Goal: Communication & Community: Answer question/provide support

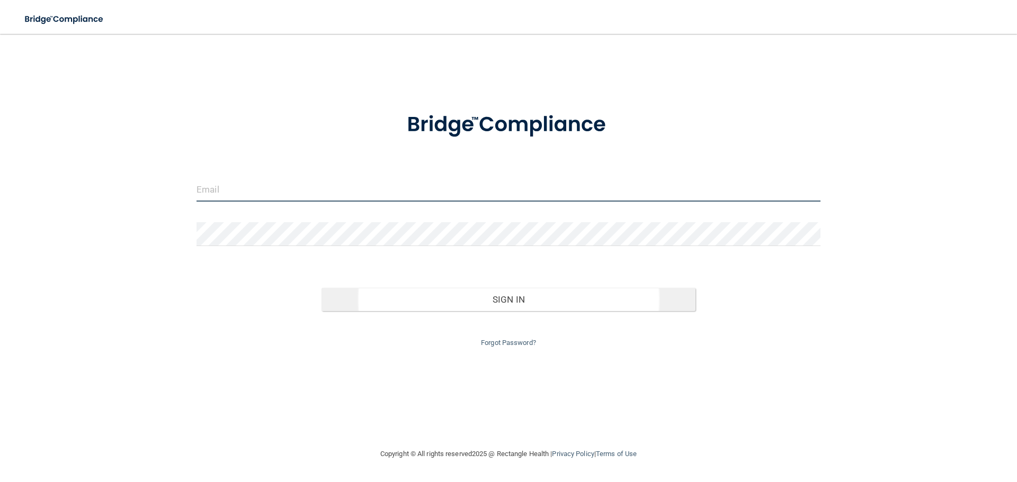
type input "[PERSON_NAME][EMAIL_ADDRESS][DOMAIN_NAME]"
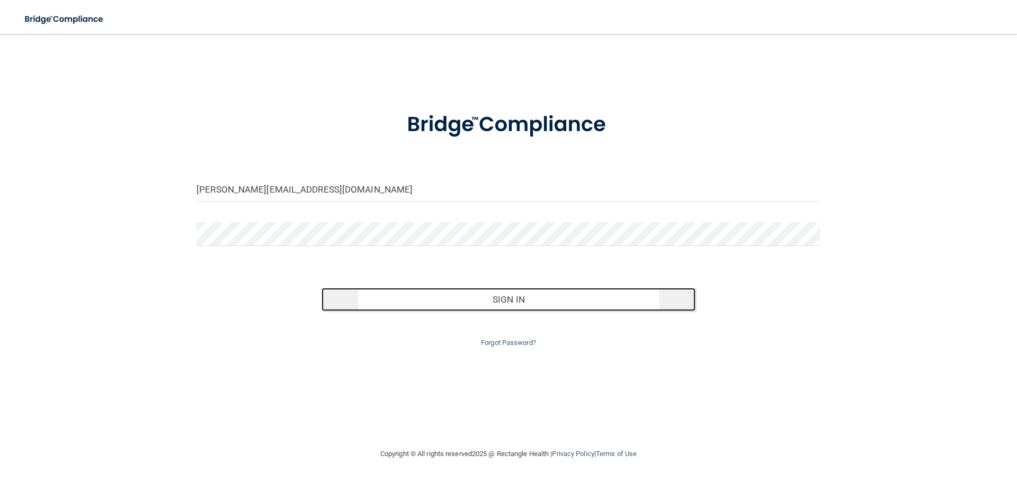
click at [526, 298] on button "Sign In" at bounding box center [508, 299] width 374 height 23
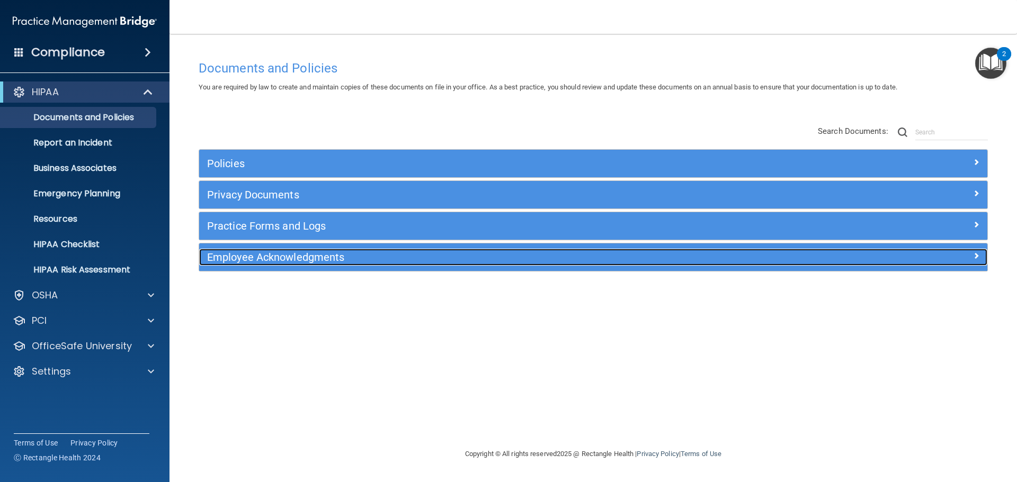
click at [295, 258] on h5 "Employee Acknowledgments" at bounding box center [494, 258] width 575 height 12
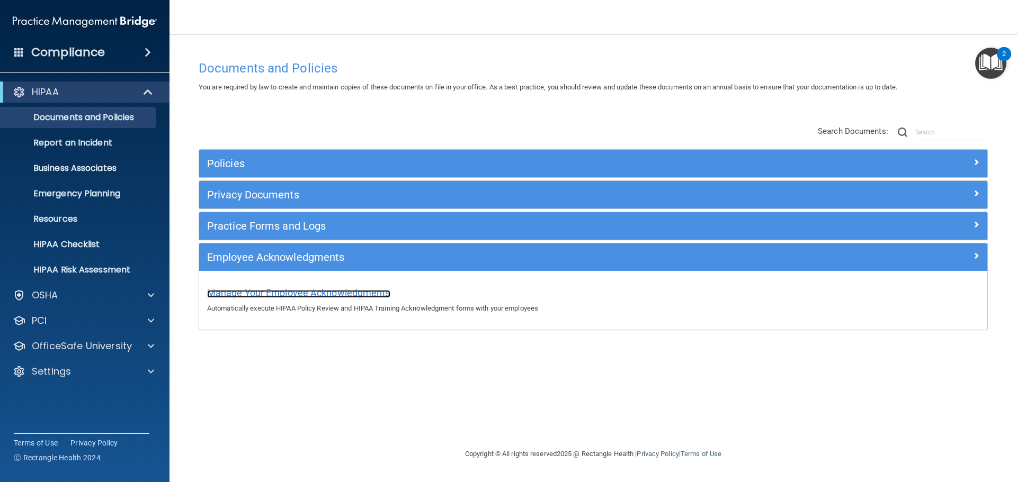
click at [334, 288] on span "Manage Your Employee Acknowledgments" at bounding box center [298, 293] width 183 height 11
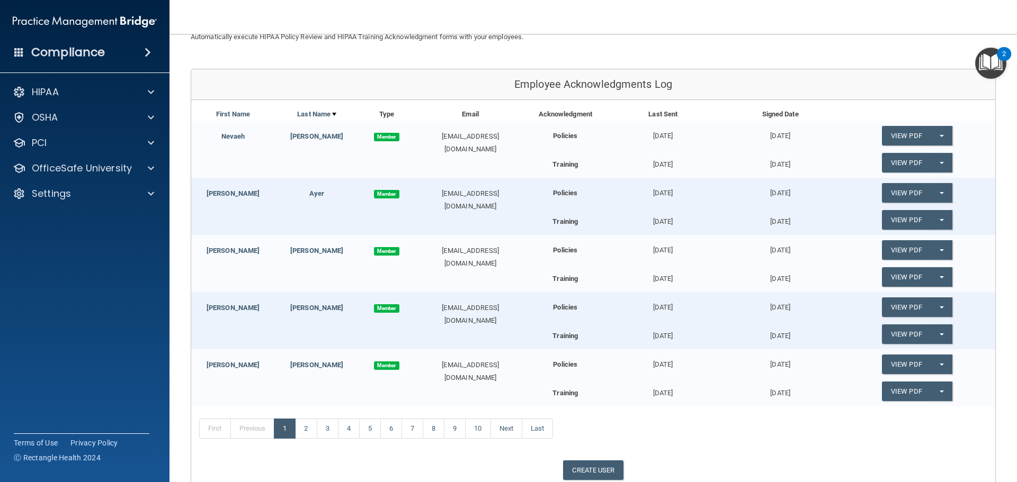
scroll to position [106, 0]
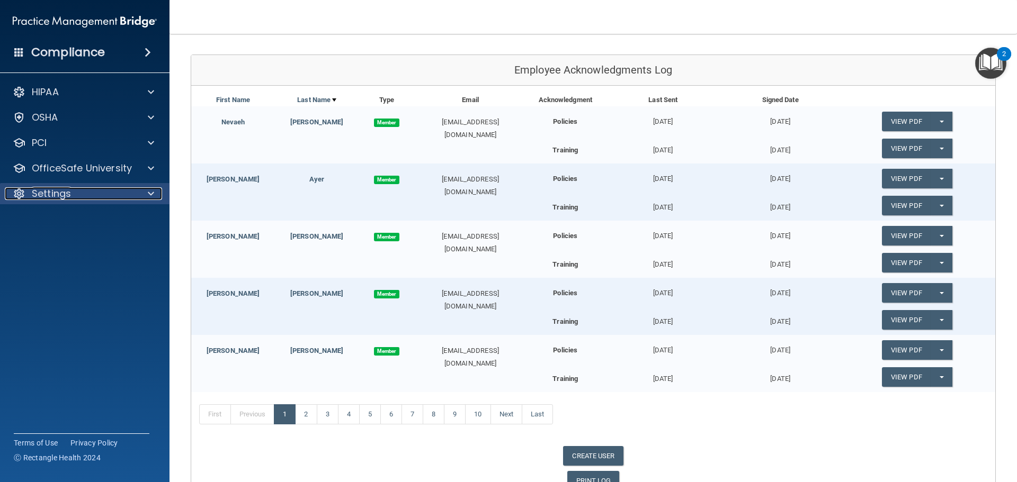
click at [62, 189] on p "Settings" at bounding box center [51, 193] width 39 height 13
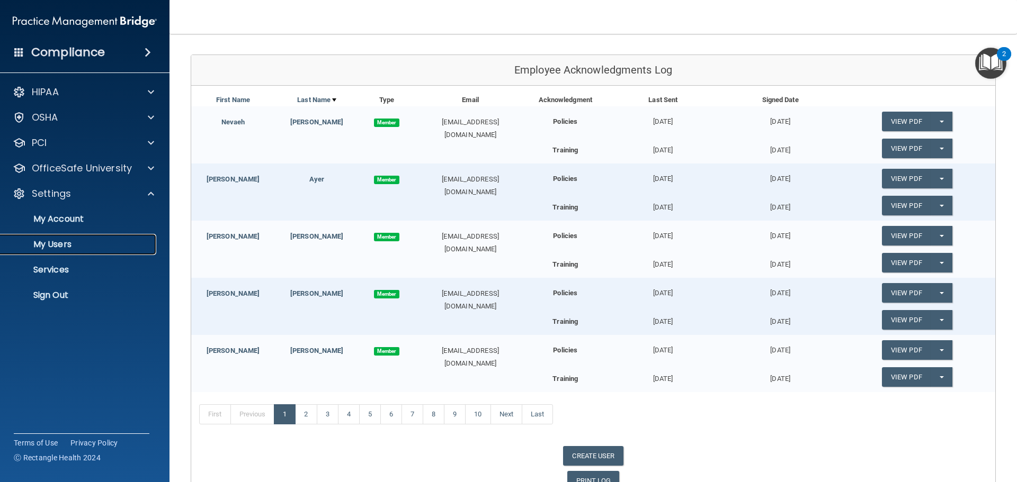
click at [46, 244] on p "My Users" at bounding box center [79, 244] width 145 height 11
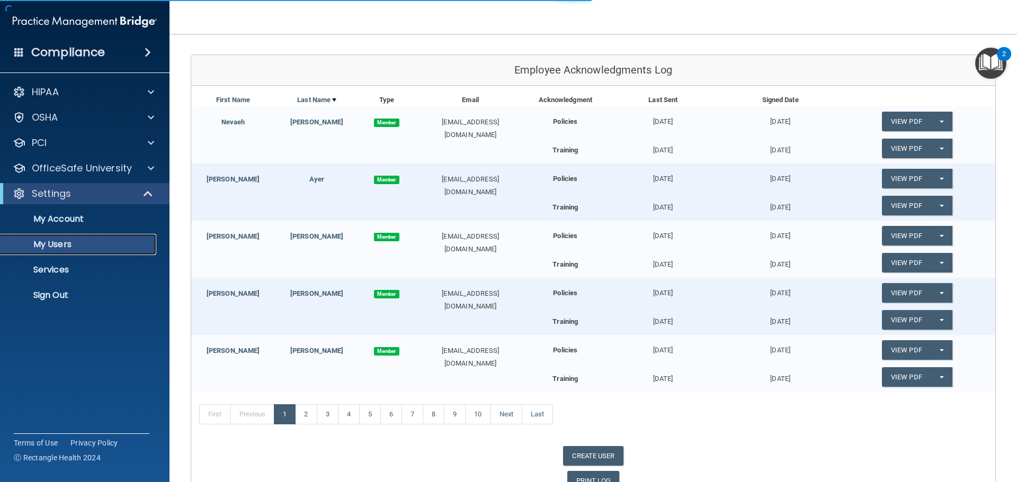
select select "20"
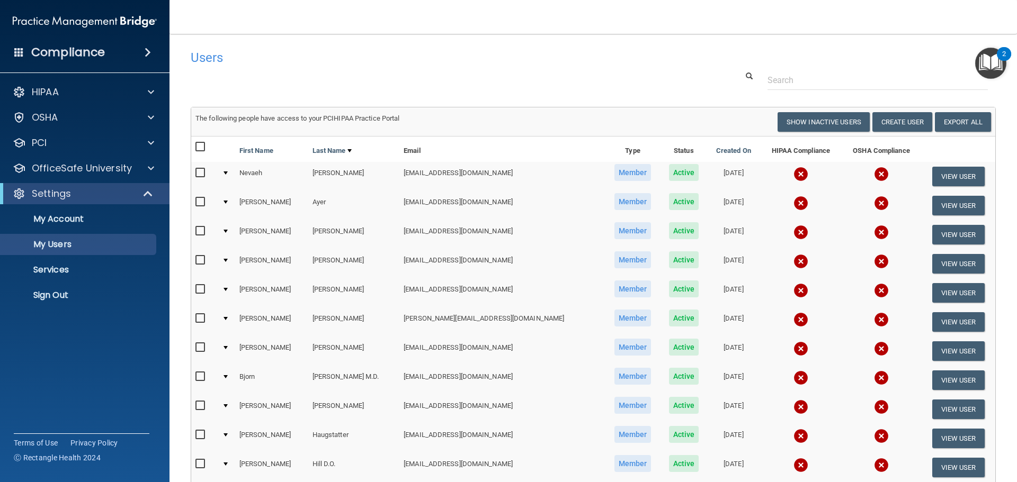
click at [228, 231] on div at bounding box center [226, 231] width 4 height 3
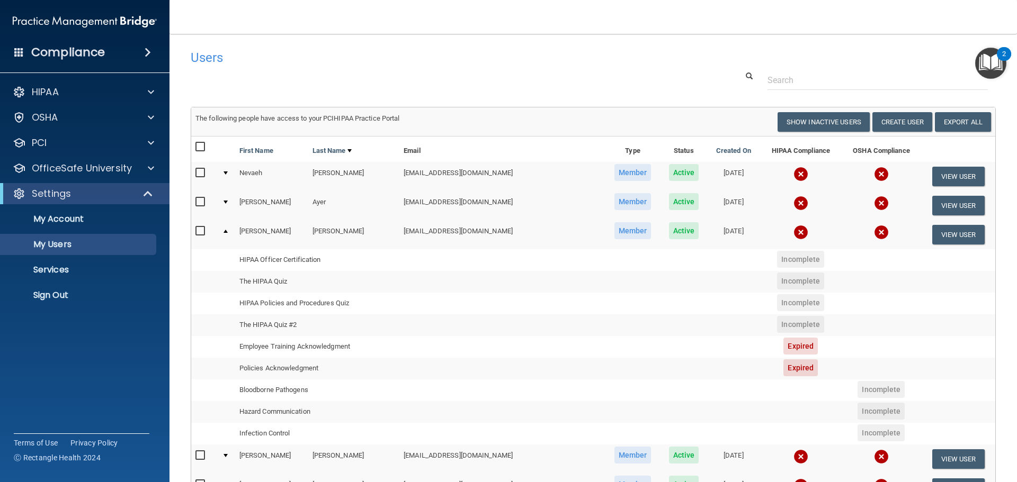
scroll to position [106, 0]
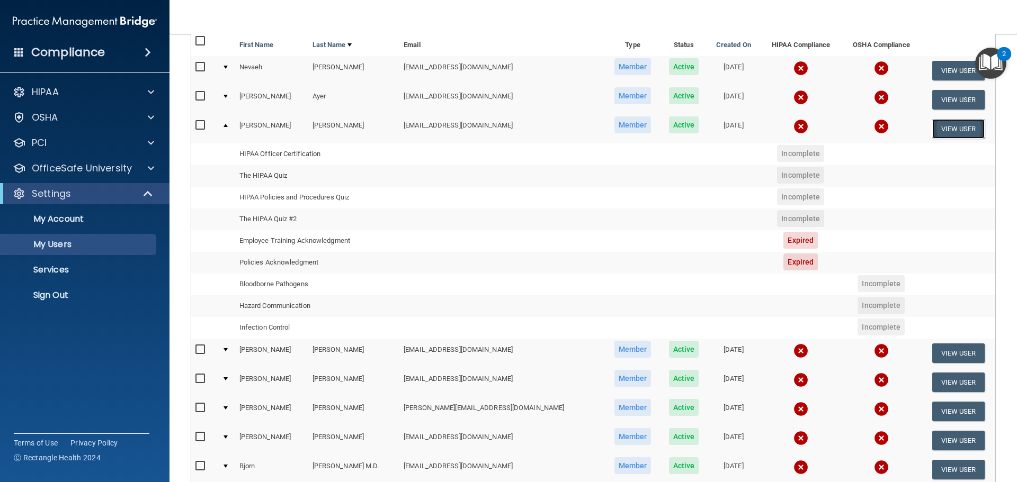
click at [945, 129] on button "View User" at bounding box center [958, 129] width 52 height 20
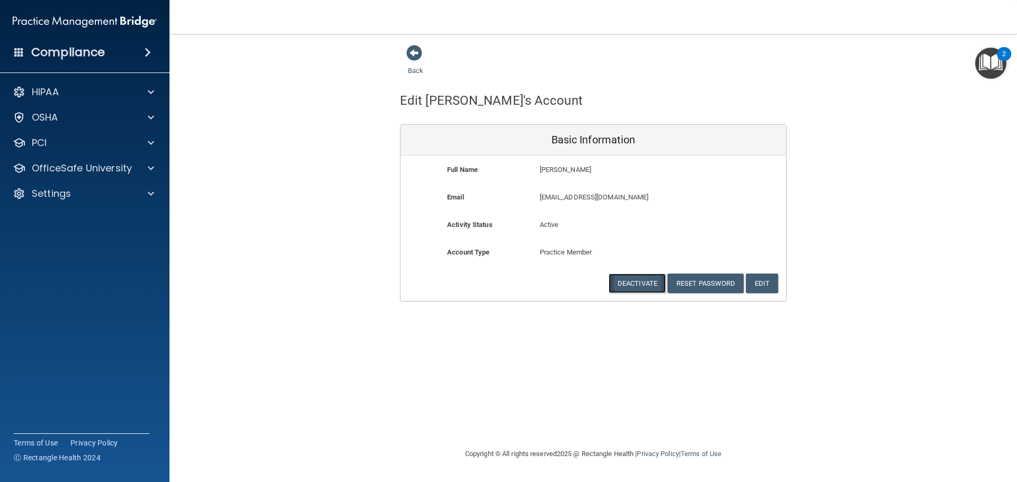
click at [643, 280] on button "Deactivate" at bounding box center [637, 284] width 57 height 20
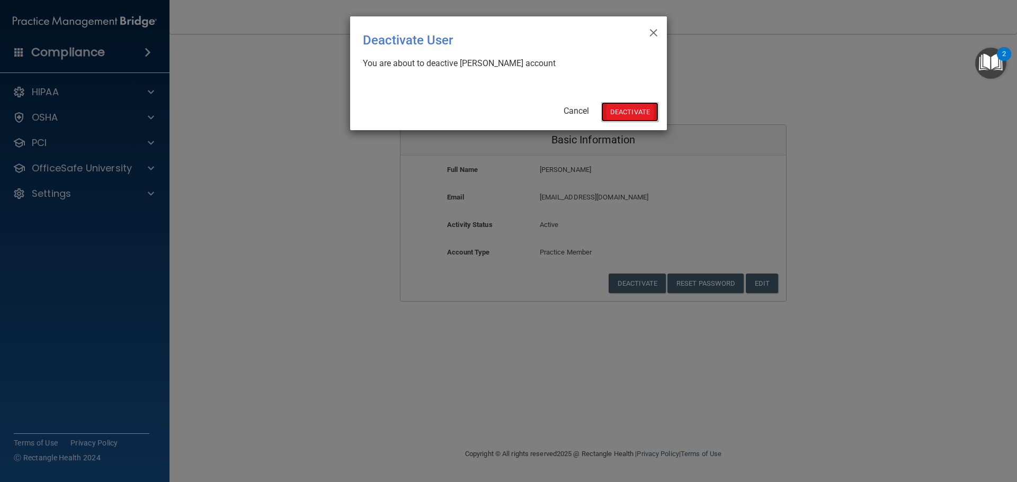
click at [640, 112] on button "Deactivate" at bounding box center [629, 112] width 57 height 20
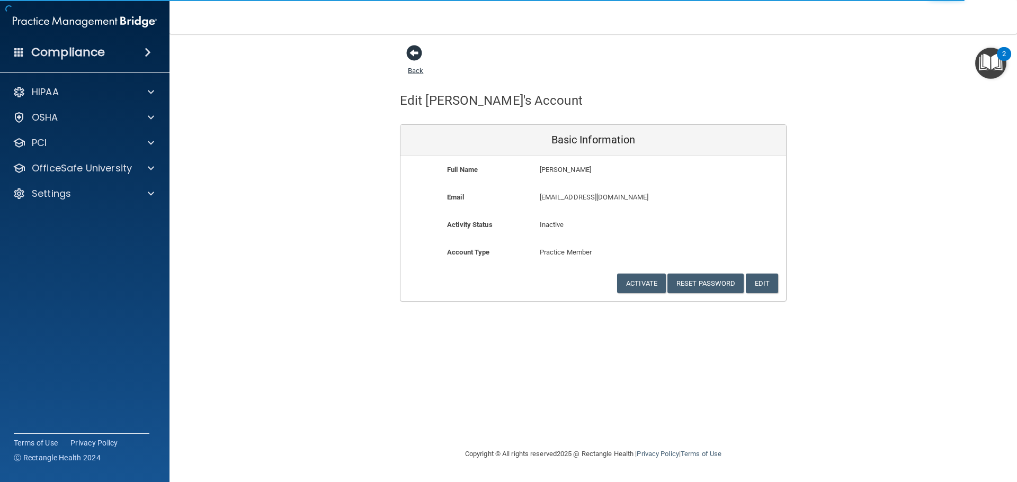
click at [410, 51] on span at bounding box center [414, 53] width 16 height 16
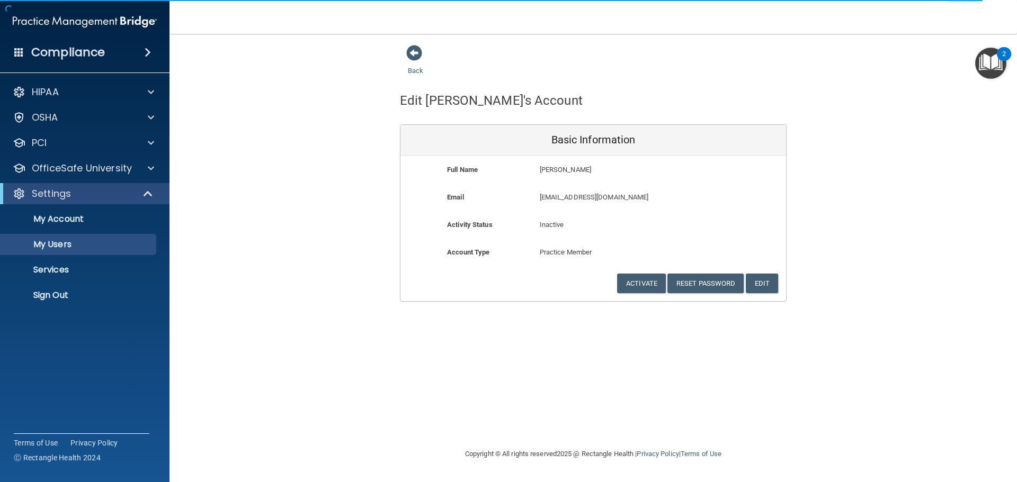
select select "20"
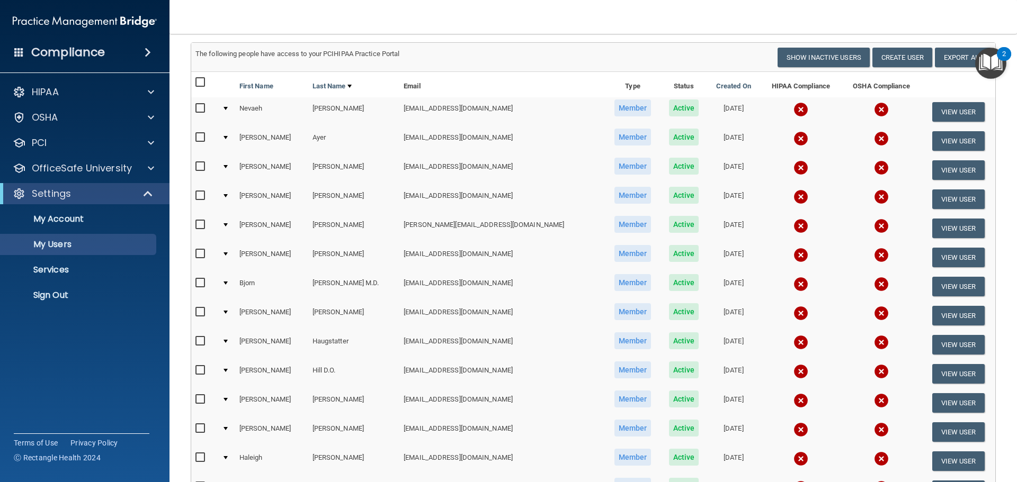
scroll to position [106, 0]
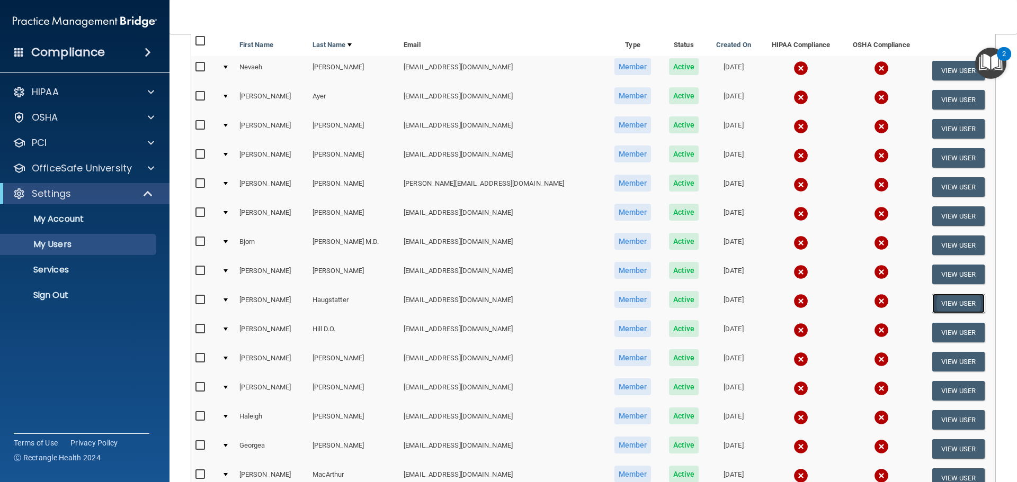
click at [934, 300] on button "View User" at bounding box center [958, 304] width 52 height 20
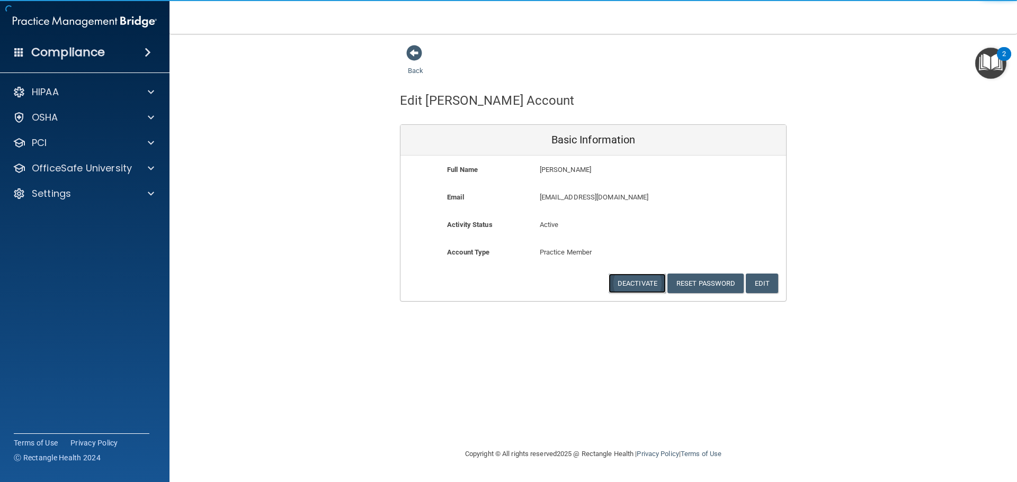
click at [642, 281] on button "Deactivate" at bounding box center [637, 284] width 57 height 20
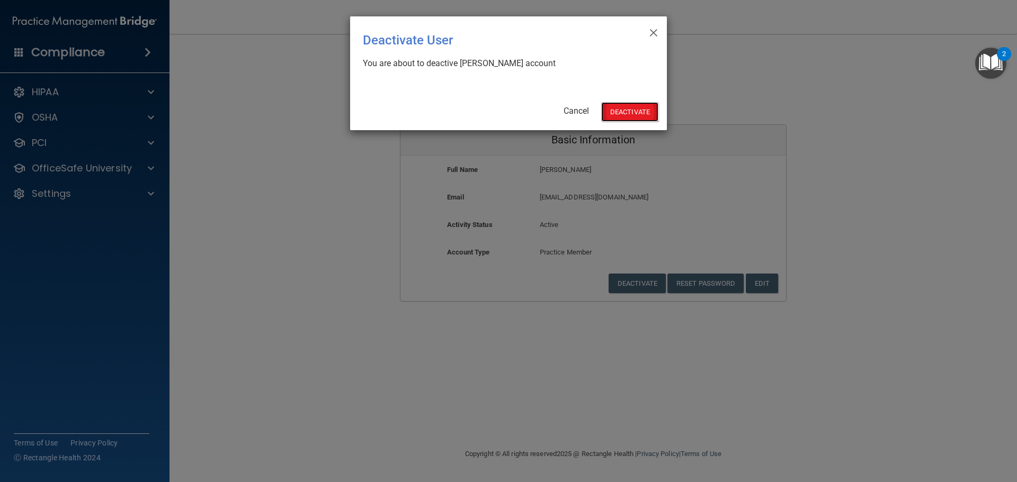
click at [637, 109] on button "Deactivate" at bounding box center [629, 112] width 57 height 20
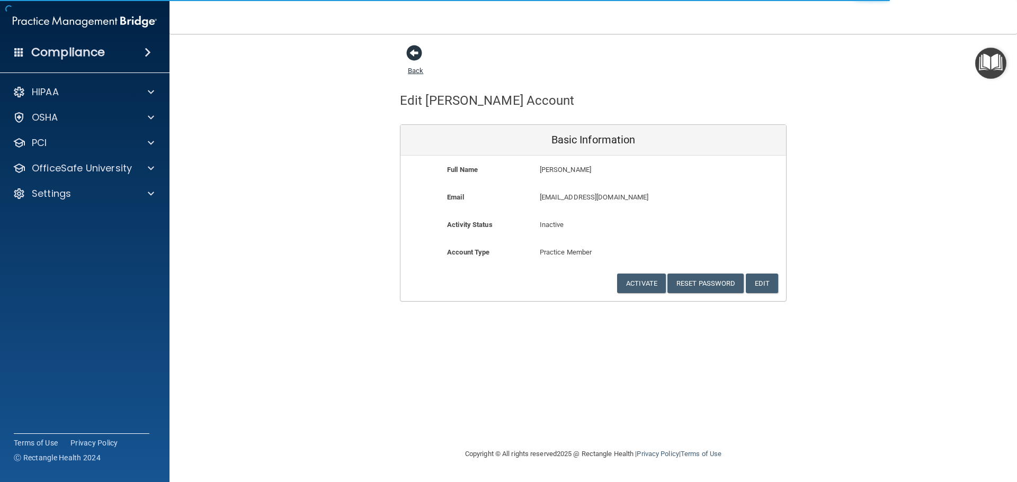
click at [416, 55] on span at bounding box center [414, 53] width 16 height 16
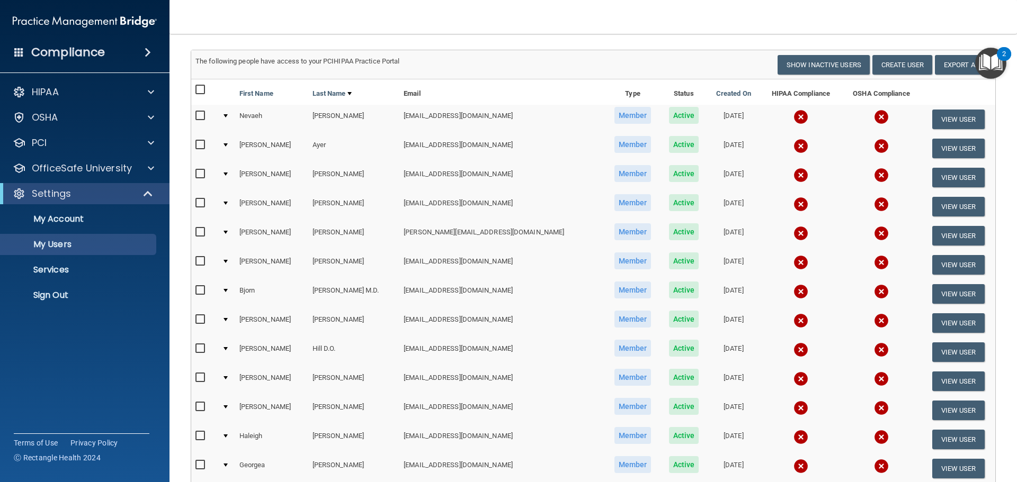
scroll to position [53, 0]
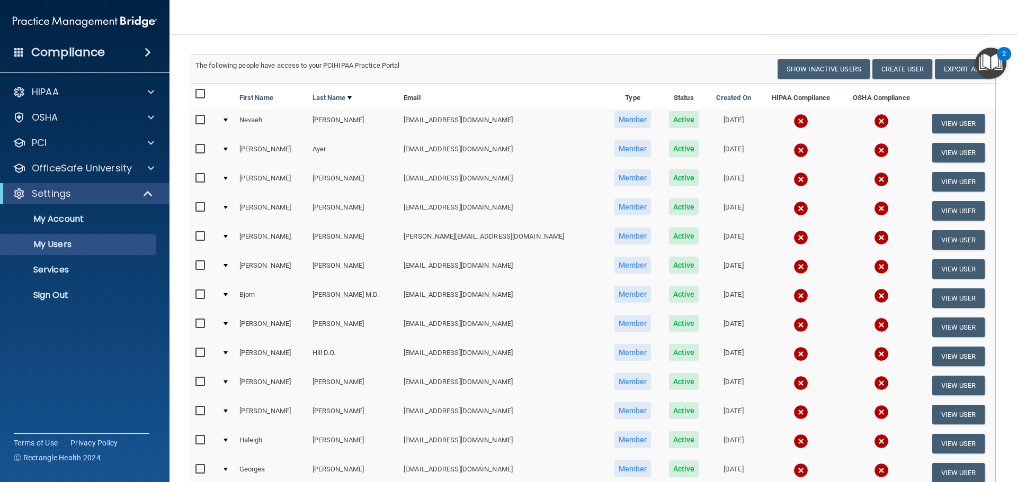
click at [228, 121] on div at bounding box center [226, 120] width 4 height 3
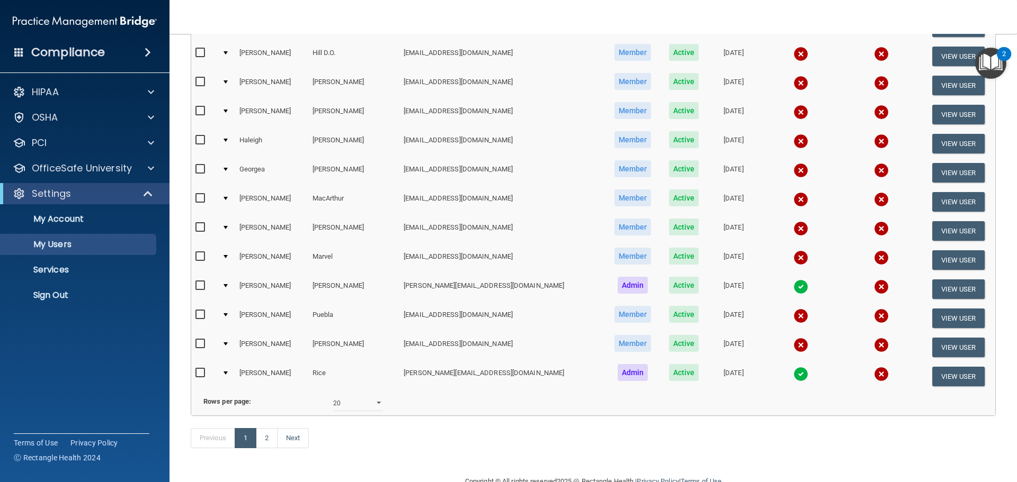
scroll to position [583, 0]
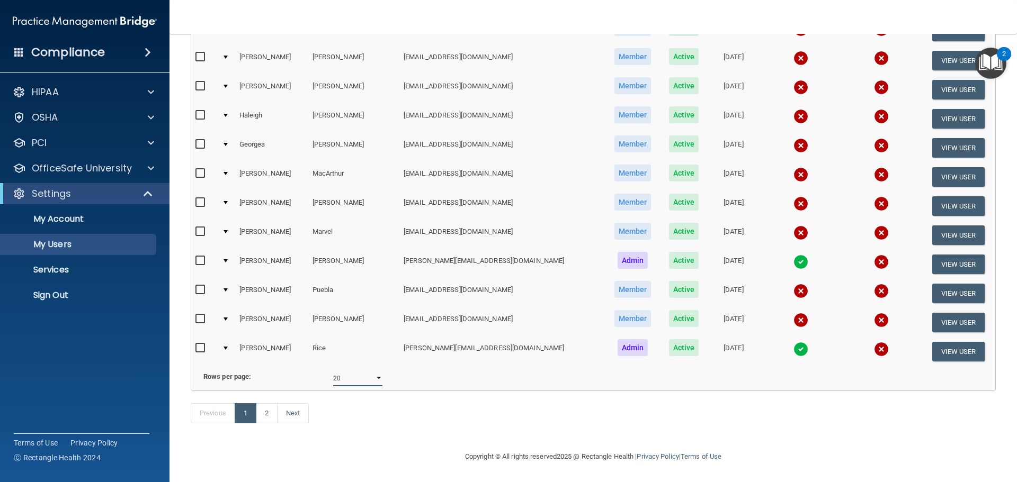
click at [376, 380] on select "10 20 30 40 all" at bounding box center [357, 379] width 49 height 16
select select "30"
click at [333, 371] on select "10 20 30 40 all" at bounding box center [357, 379] width 49 height 16
select select "30"
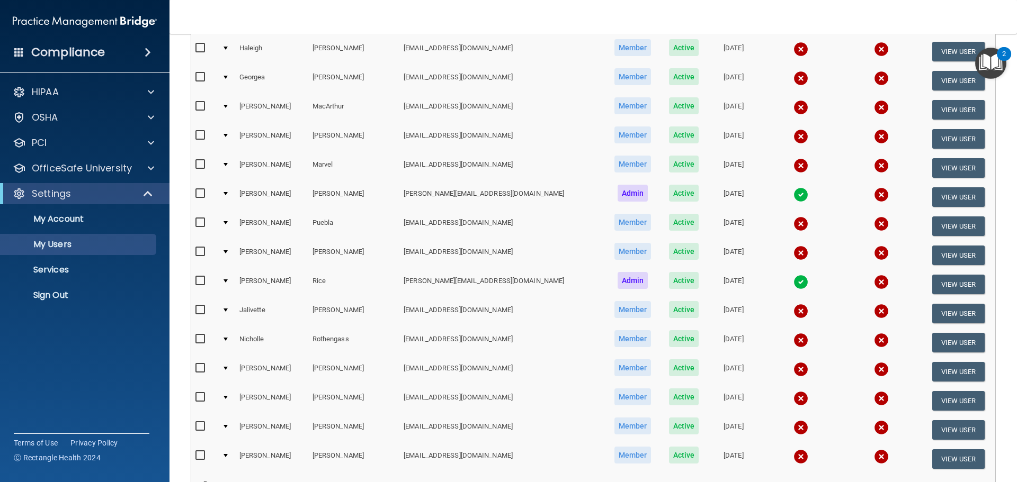
scroll to position [477, 0]
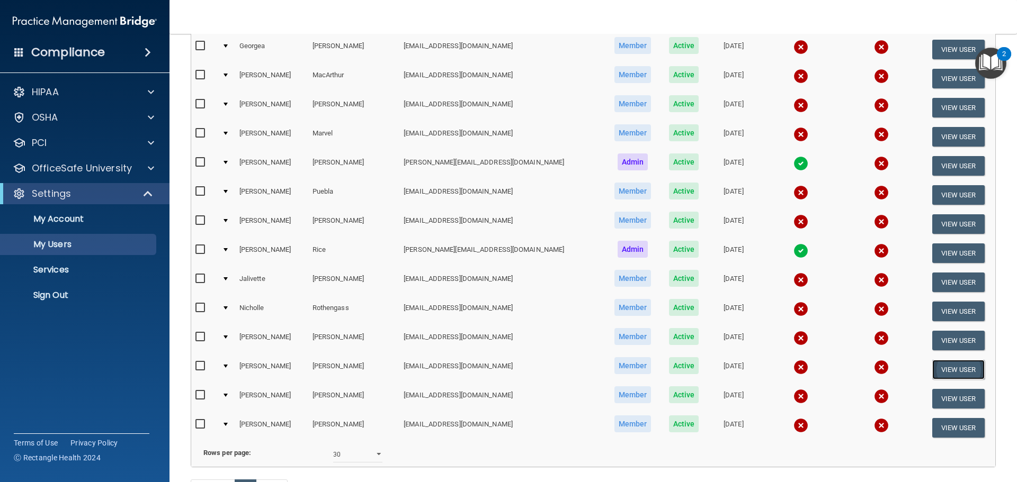
click at [933, 368] on button "View User" at bounding box center [958, 370] width 52 height 20
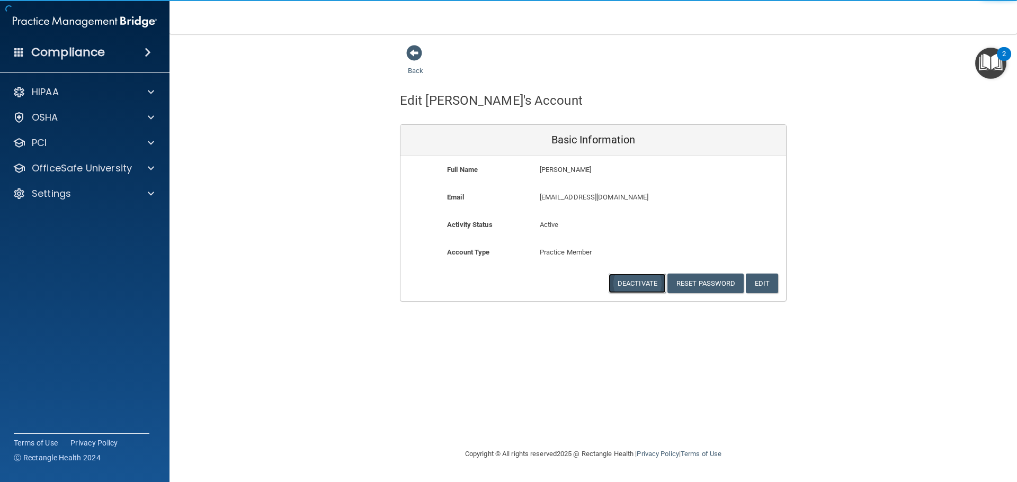
click at [641, 283] on button "Deactivate" at bounding box center [637, 284] width 57 height 20
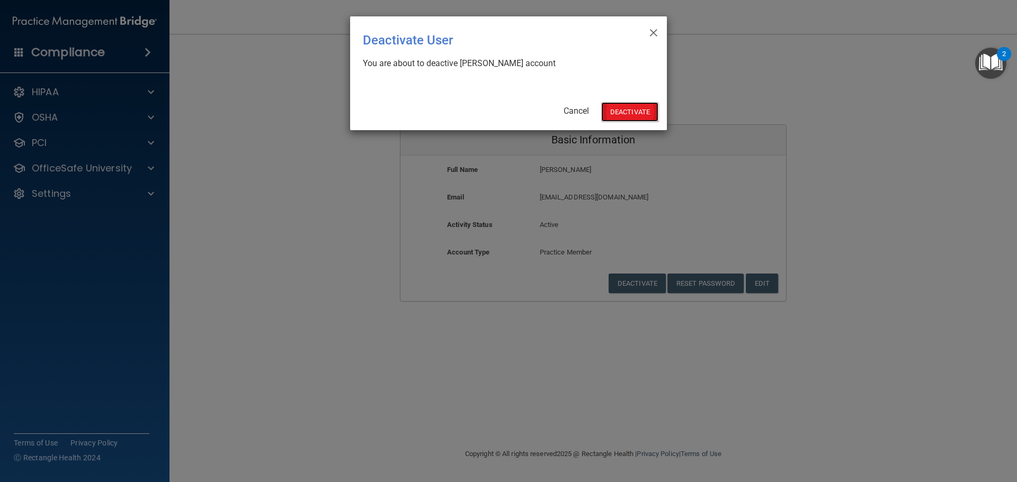
click at [637, 112] on button "Deactivate" at bounding box center [629, 112] width 57 height 20
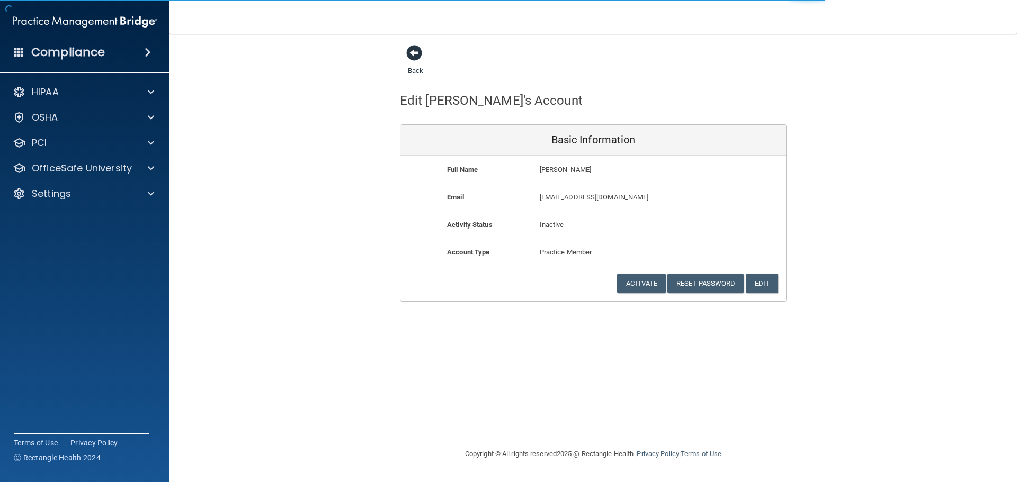
click at [414, 56] on span at bounding box center [414, 53] width 16 height 16
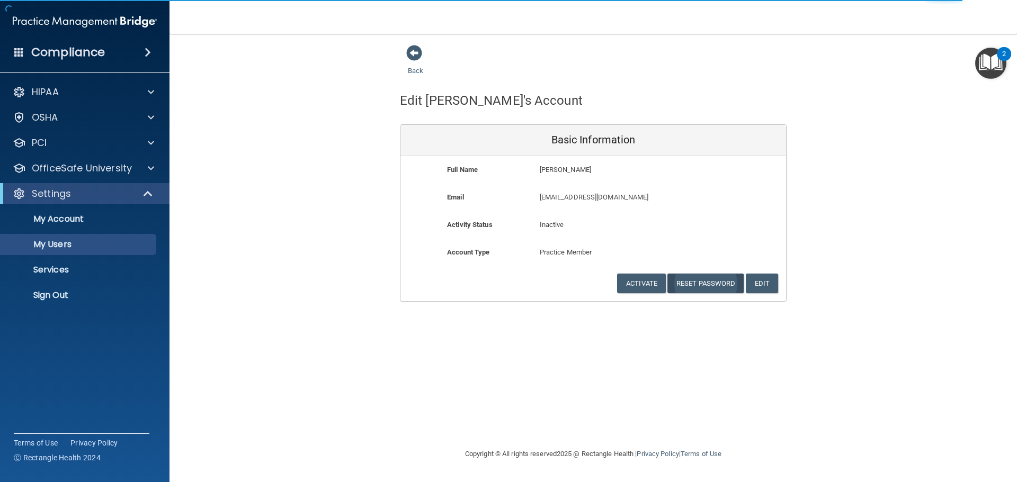
select select "30"
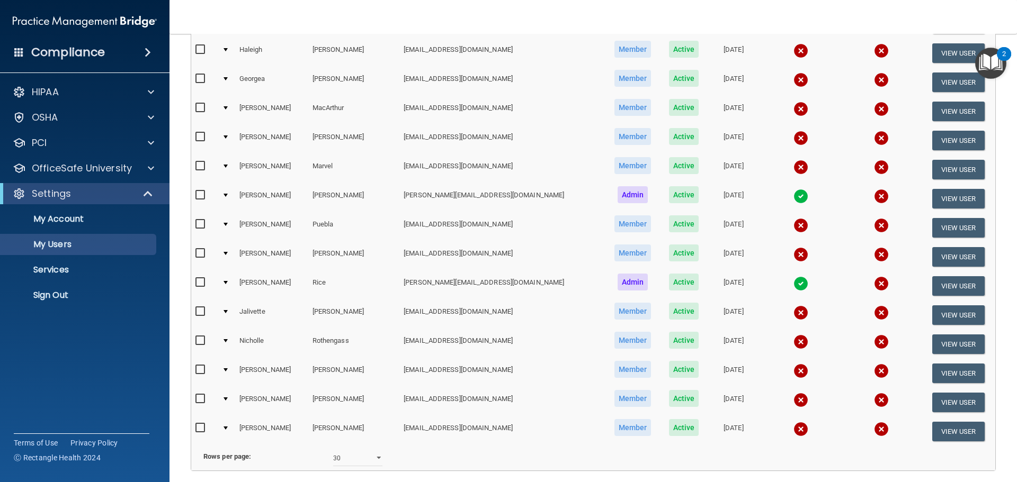
scroll to position [530, 0]
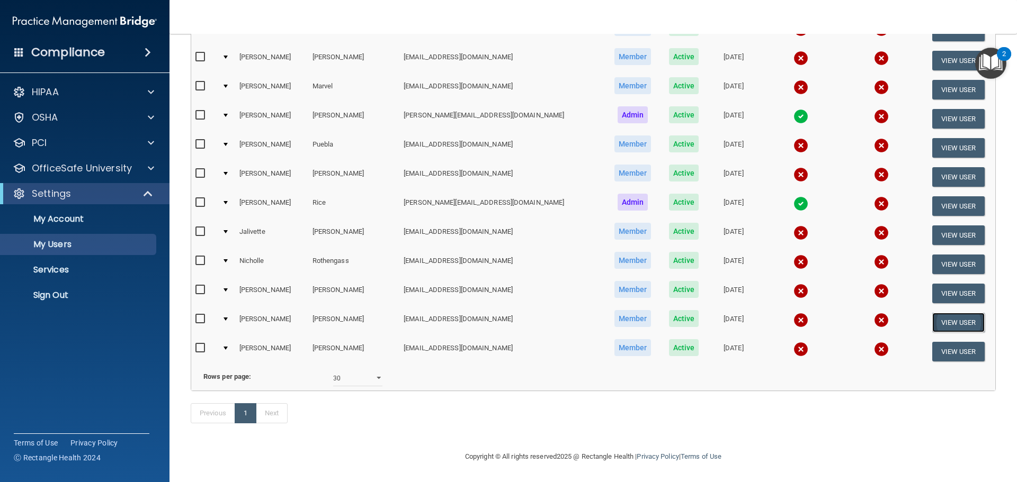
click at [934, 318] on button "View User" at bounding box center [958, 323] width 52 height 20
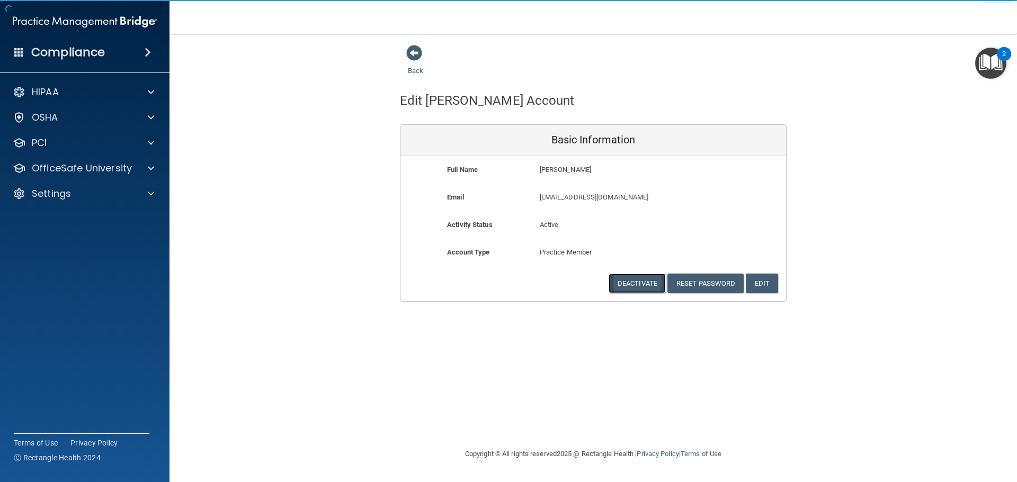
click at [632, 281] on button "Deactivate" at bounding box center [637, 284] width 57 height 20
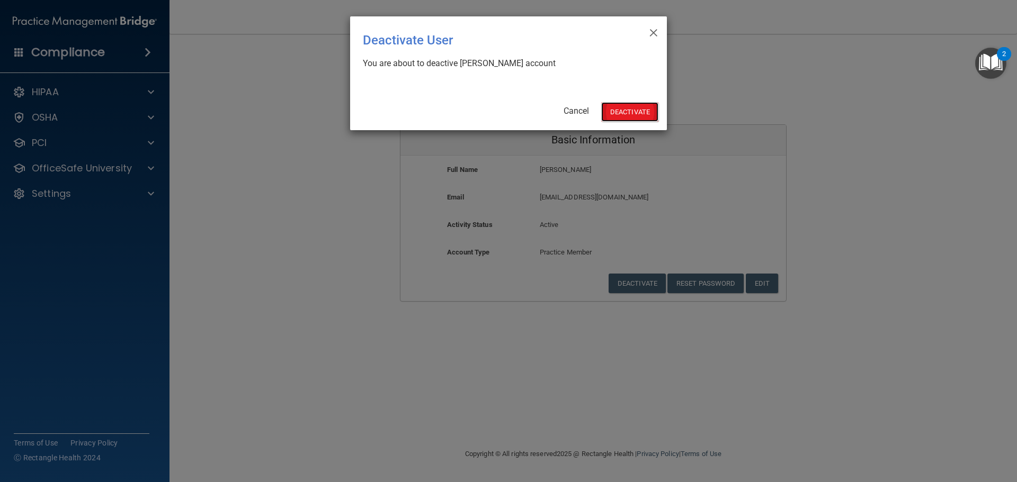
click at [619, 111] on button "Deactivate" at bounding box center [629, 112] width 57 height 20
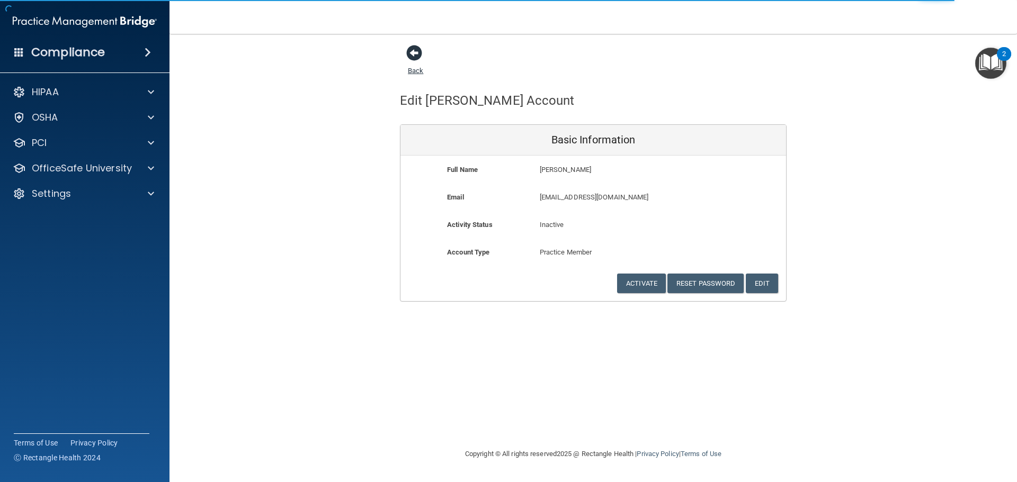
click at [415, 53] on span at bounding box center [414, 53] width 16 height 16
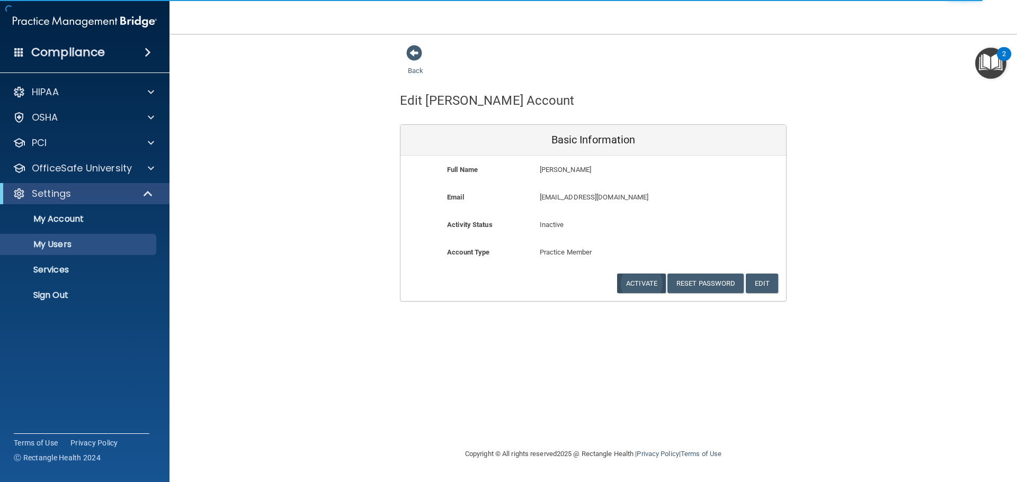
select select "30"
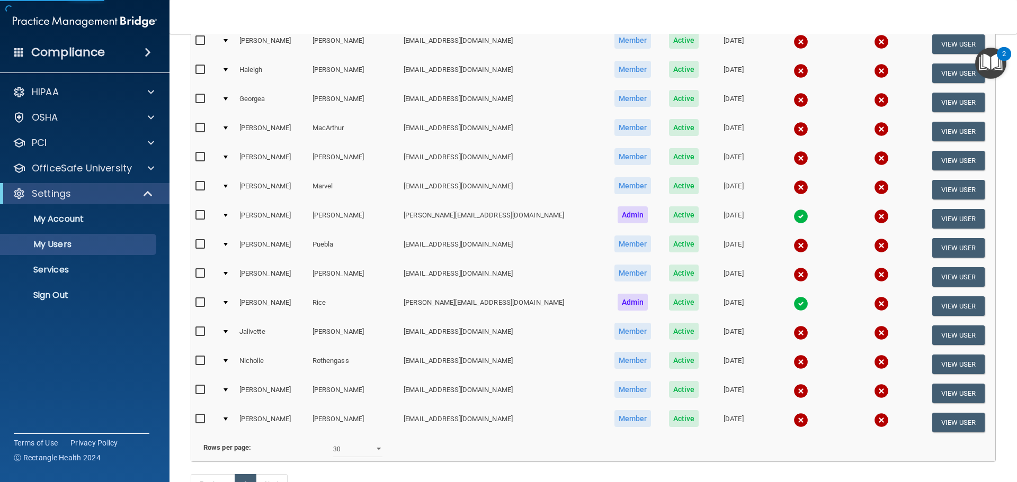
scroll to position [511, 0]
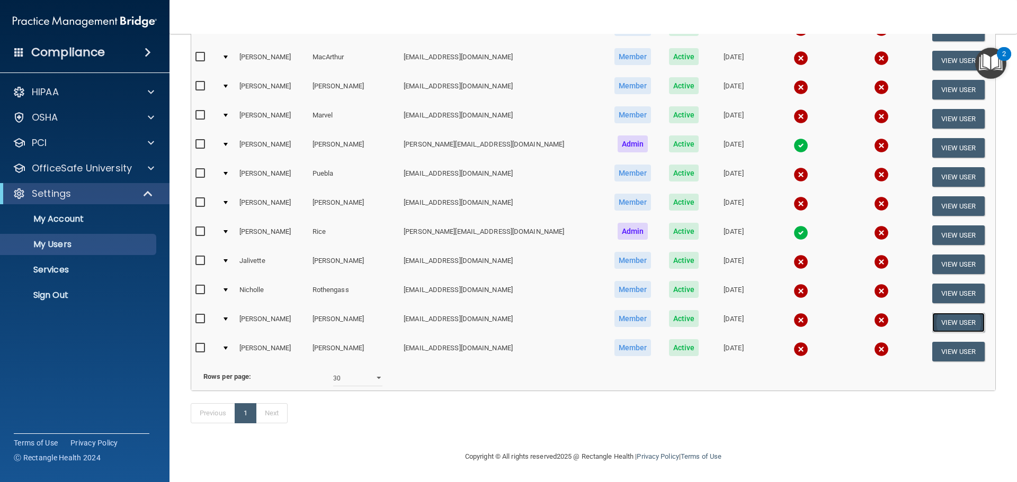
click at [953, 313] on button "View User" at bounding box center [958, 323] width 52 height 20
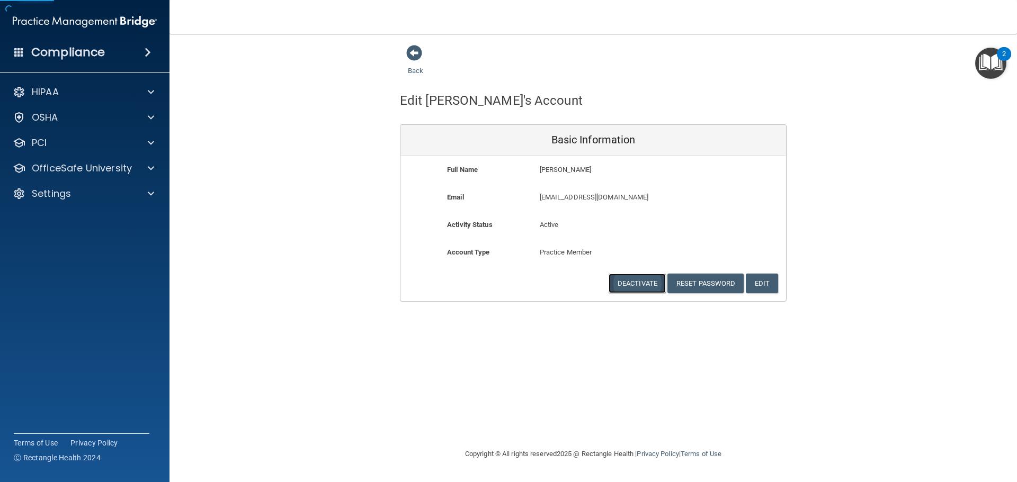
click at [637, 279] on button "Deactivate" at bounding box center [637, 284] width 57 height 20
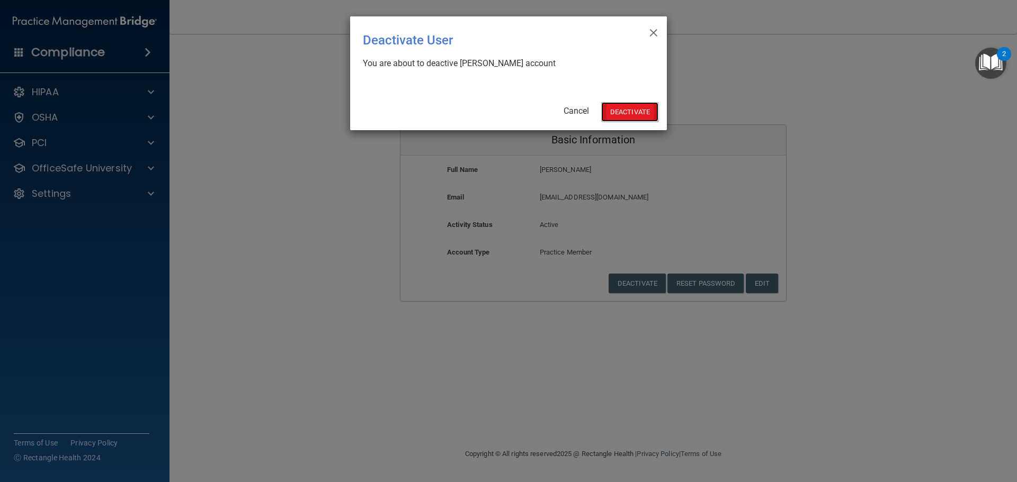
click at [633, 111] on button "Deactivate" at bounding box center [629, 112] width 57 height 20
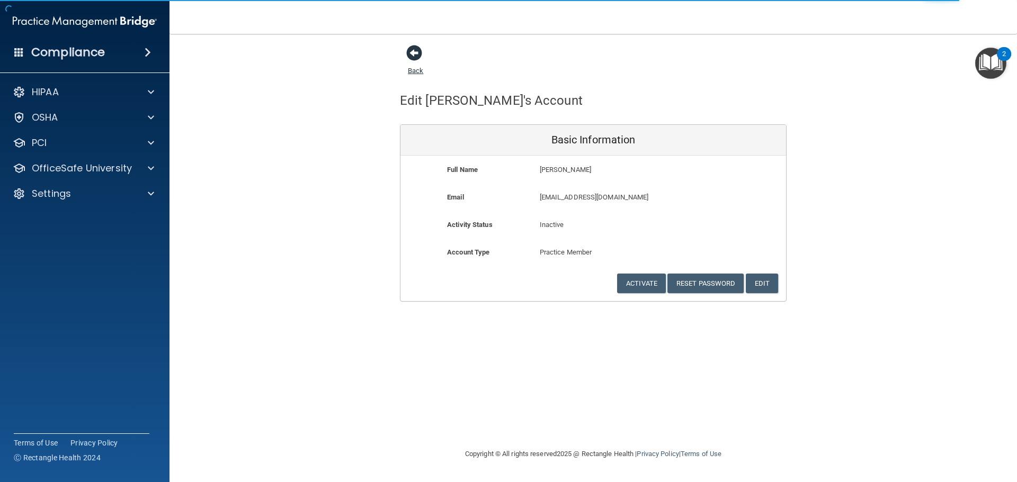
click at [418, 57] on span at bounding box center [414, 53] width 16 height 16
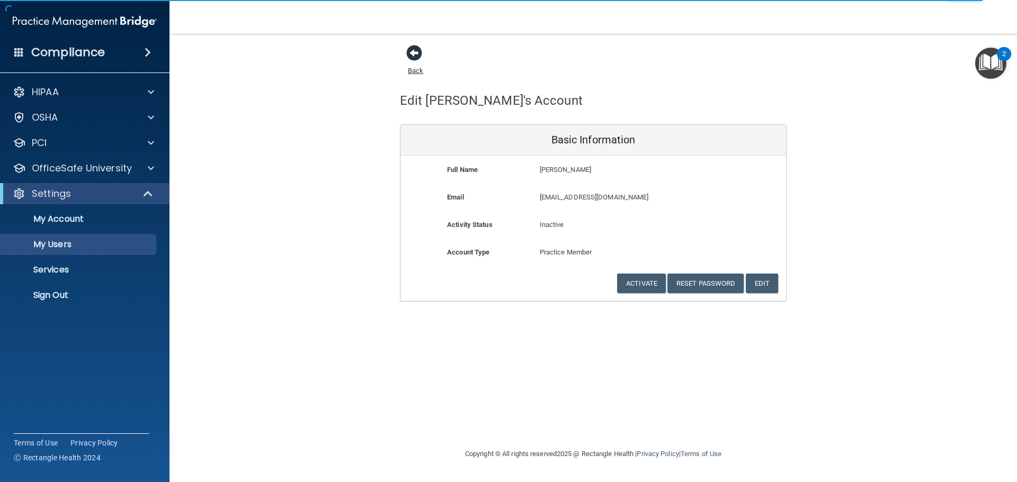
click at [411, 57] on span at bounding box center [414, 53] width 16 height 16
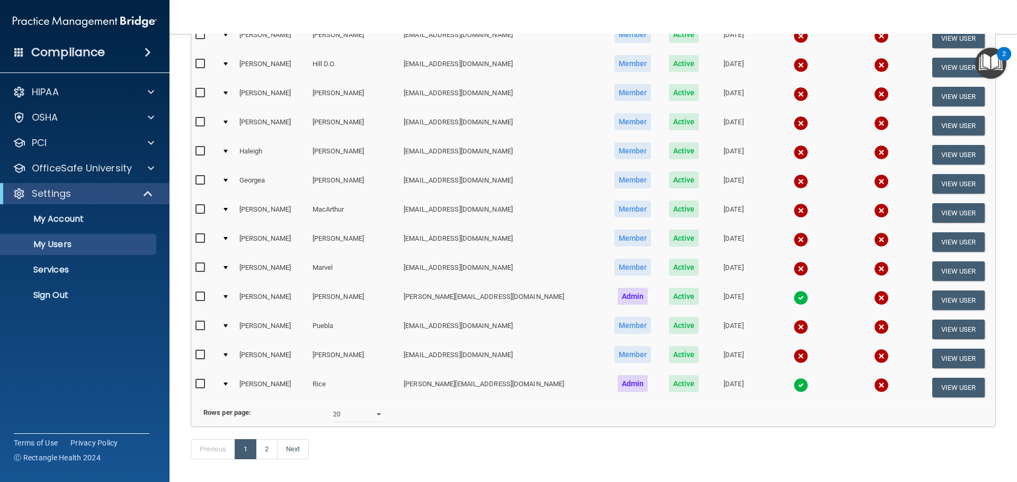
scroll to position [371, 0]
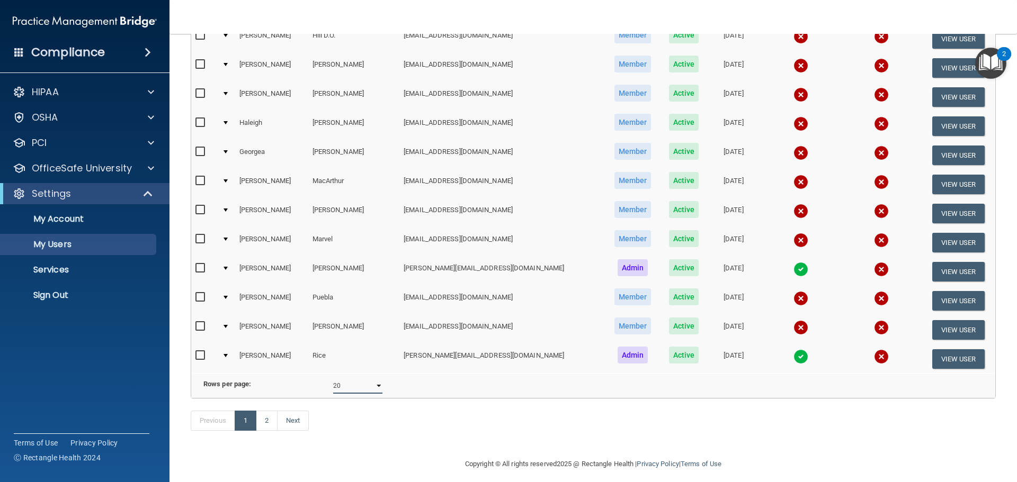
click at [373, 394] on select "10 20 30 40 all" at bounding box center [357, 386] width 49 height 16
select select "30"
click at [333, 386] on select "10 20 30 40 all" at bounding box center [357, 386] width 49 height 16
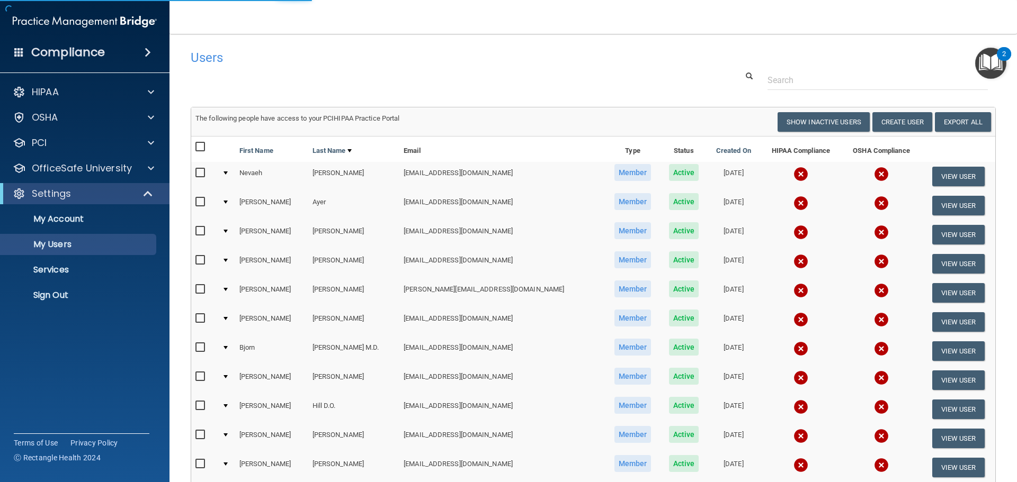
select select "30"
click at [898, 125] on button "Create User" at bounding box center [902, 122] width 60 height 20
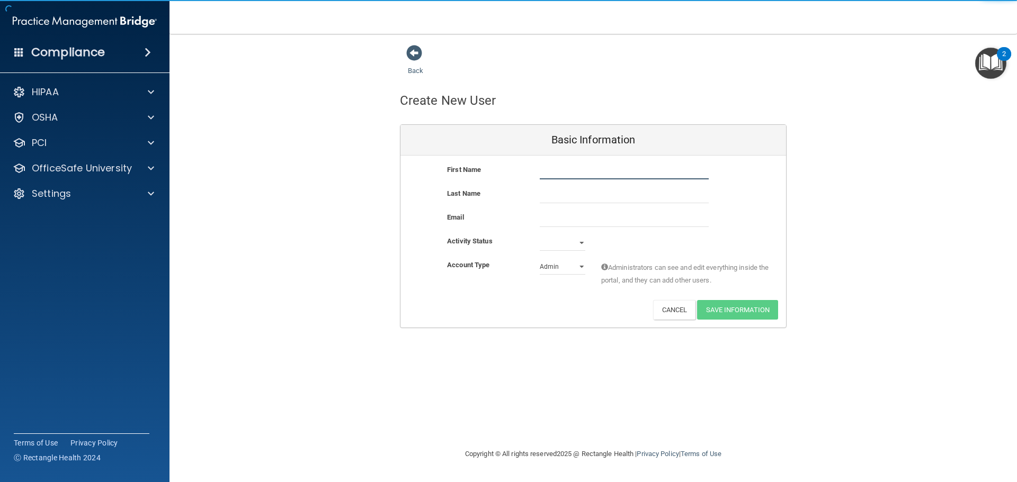
click at [603, 174] on input "text" at bounding box center [624, 172] width 169 height 16
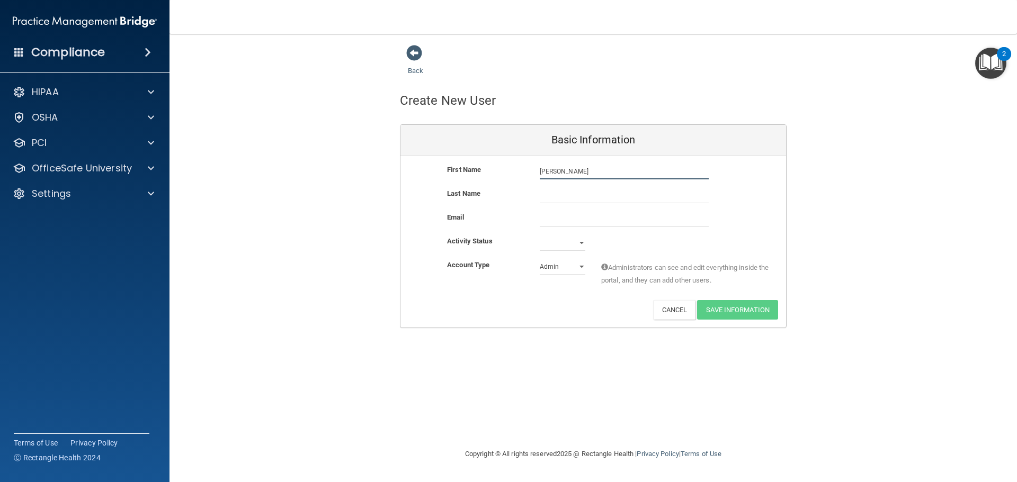
click at [603, 174] on input "Sarah" at bounding box center [624, 172] width 169 height 16
type input "Sarah"
type input "Loya"
paste input "sarahjulesloya@gmail.com"
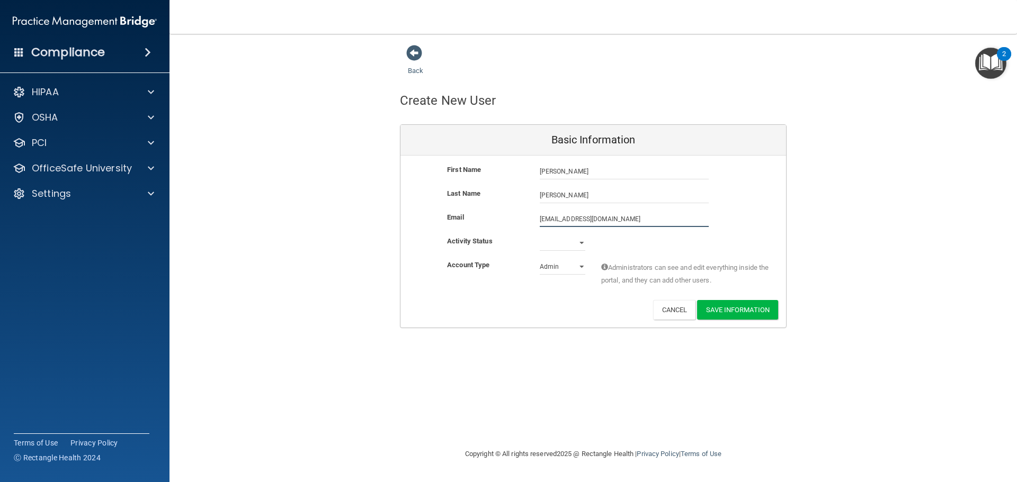
type input "sarahjulesloya@gmail.com"
click at [584, 240] on select "Active Inactive" at bounding box center [563, 243] width 46 height 16
select select "active"
click at [540, 235] on select "Active Inactive" at bounding box center [563, 243] width 46 height 16
click at [566, 269] on select "Admin Member" at bounding box center [563, 267] width 46 height 16
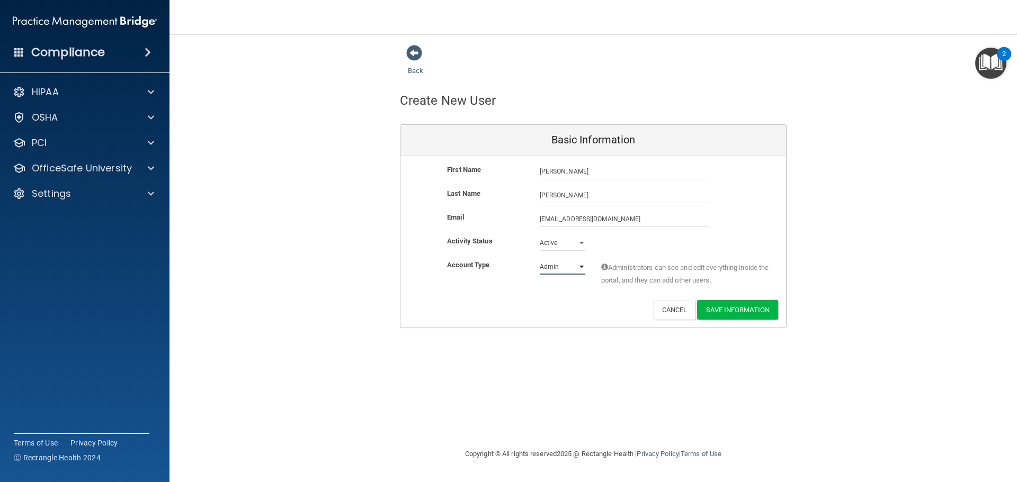
select select "practice_member"
click at [540, 259] on select "Admin Member" at bounding box center [563, 267] width 46 height 16
click at [739, 310] on button "Save Information" at bounding box center [737, 310] width 81 height 20
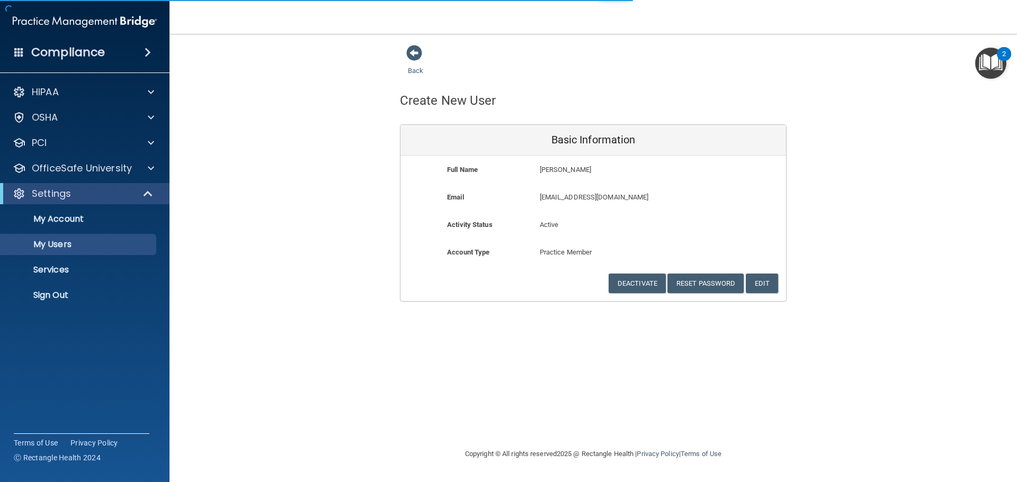
select select "20"
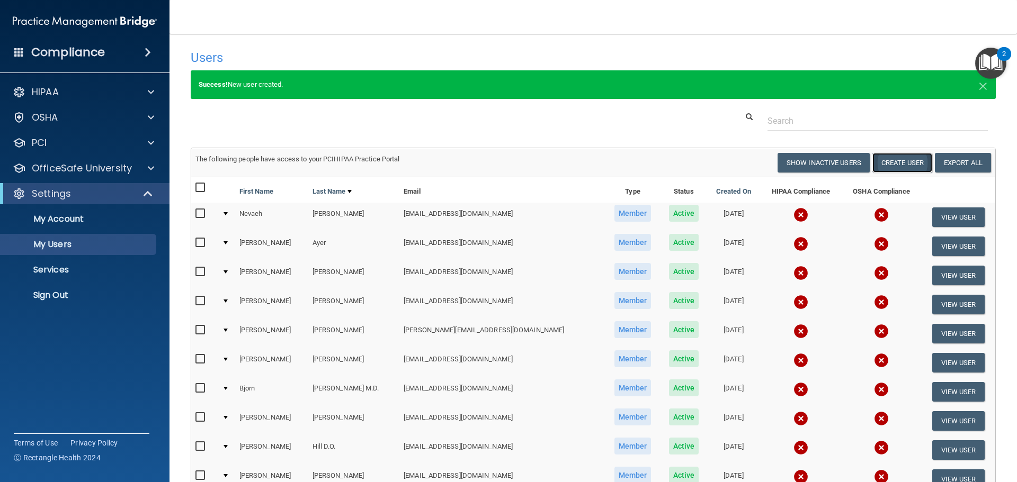
click at [890, 160] on button "Create User" at bounding box center [902, 163] width 60 height 20
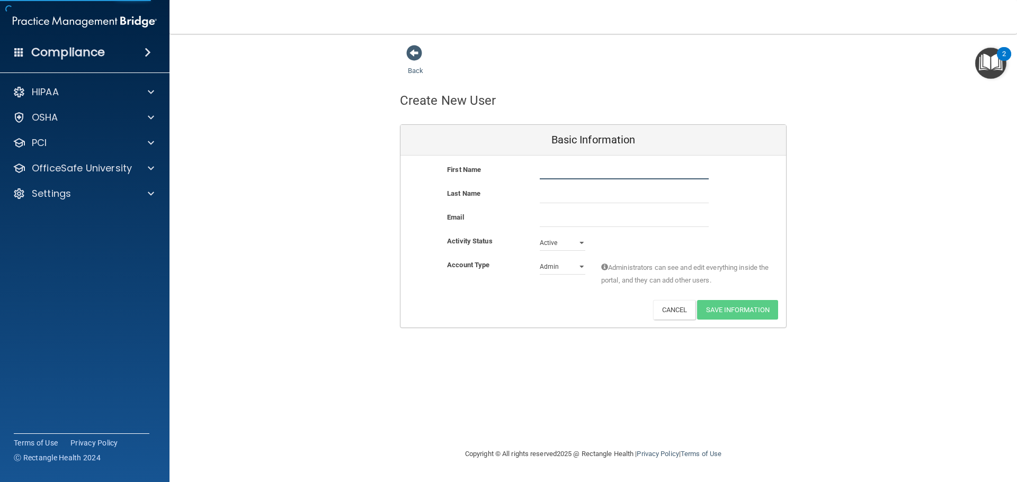
click at [566, 172] on input "text" at bounding box center [624, 172] width 169 height 16
type input "c"
type input "Cathy"
type input "Sweet"
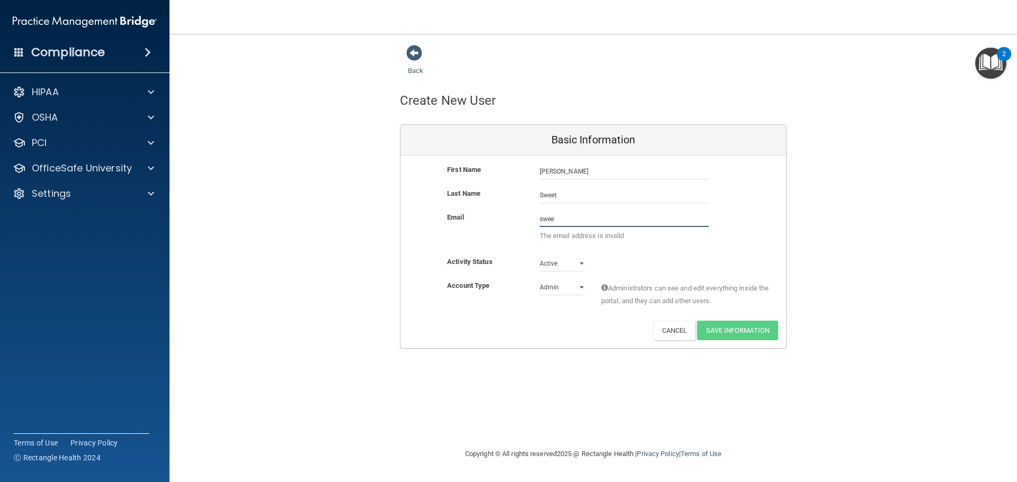
drag, startPoint x: 569, startPoint y: 217, endPoint x: 506, endPoint y: 220, distance: 62.6
click at [506, 220] on div "Email swee The email address is invalid" at bounding box center [593, 229] width 386 height 37
paste input "tcathy658@yahoo.com"
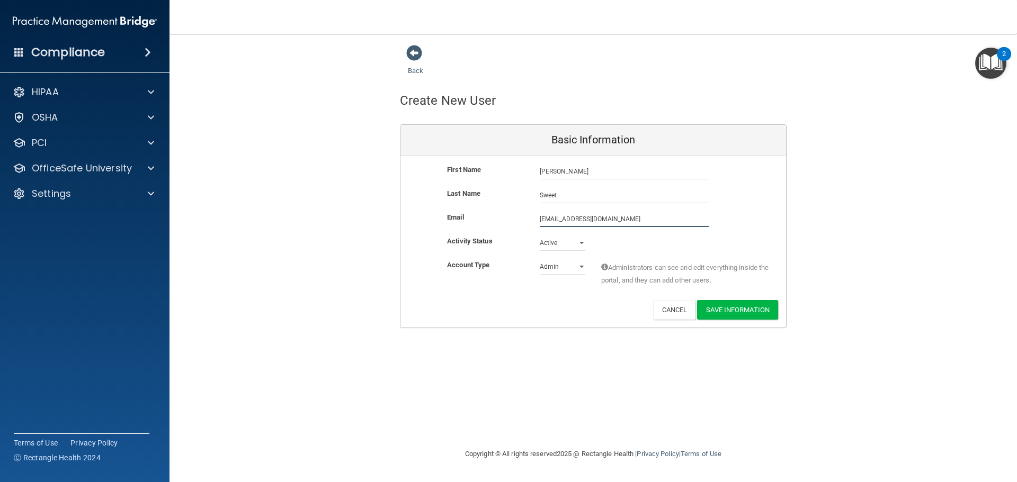
type input "sweetcathy658@yahoo.com"
click at [561, 269] on select "Admin Member" at bounding box center [563, 267] width 46 height 16
select select "practice_member"
click at [540, 259] on select "Admin Member" at bounding box center [563, 267] width 46 height 16
click at [733, 314] on button "Save Information" at bounding box center [737, 310] width 81 height 20
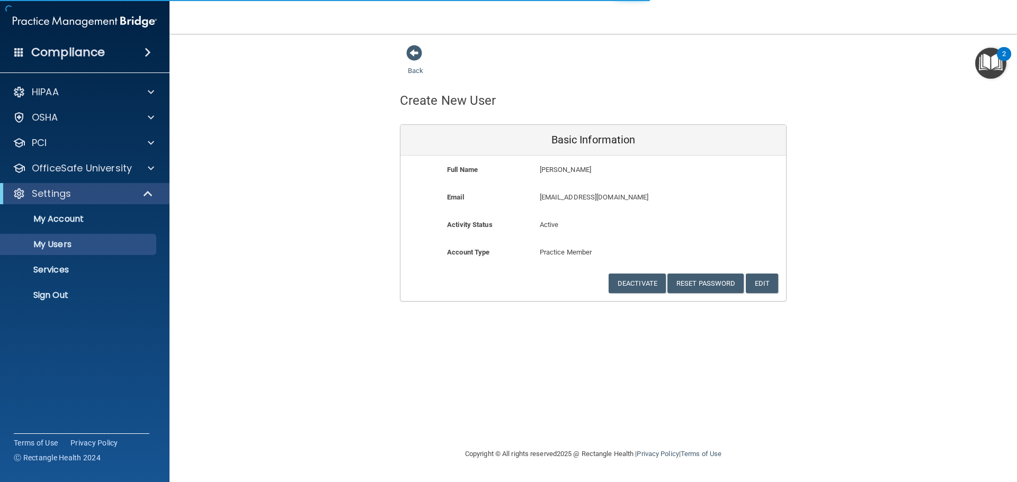
select select "20"
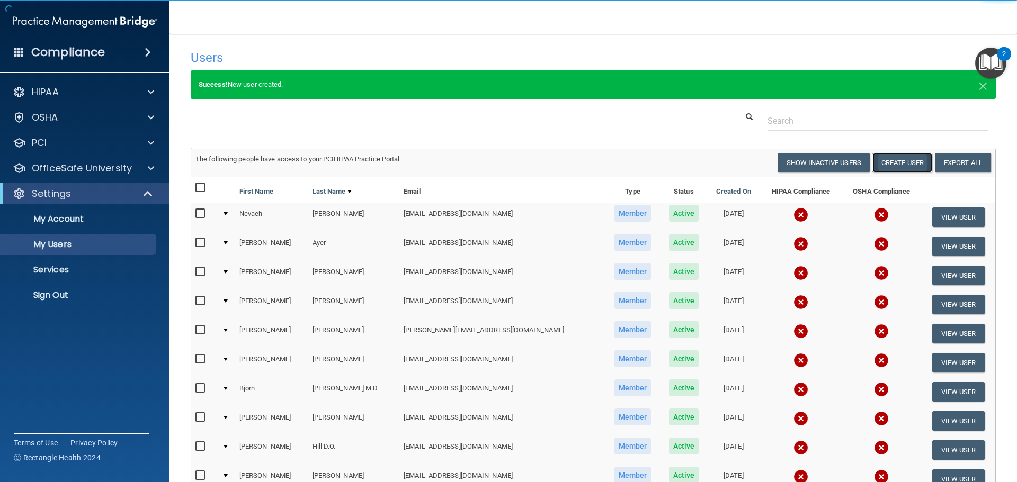
click at [899, 161] on button "Create User" at bounding box center [902, 163] width 60 height 20
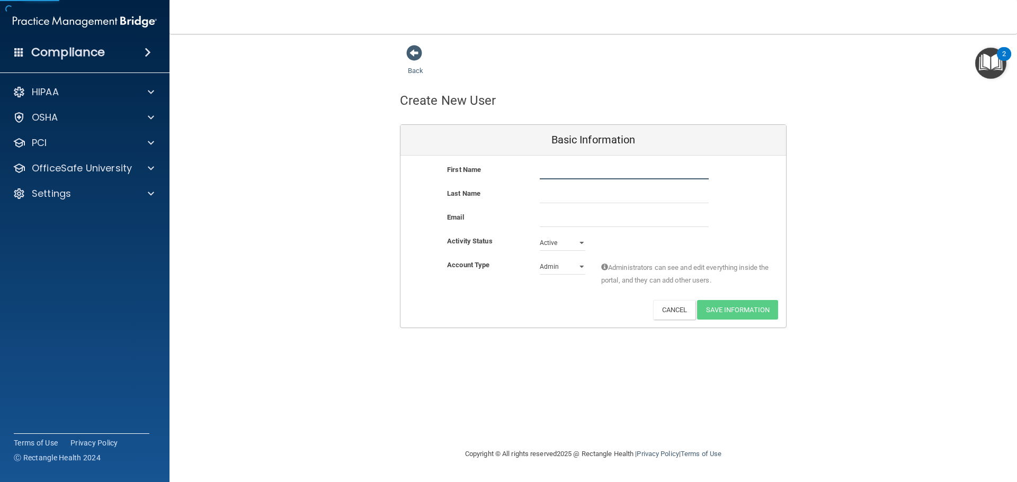
click at [584, 170] on input "text" at bounding box center [624, 172] width 169 height 16
type input "Joanna"
type input "Wells"
paste input "wells.joanna@titans.easternflorida.edu"
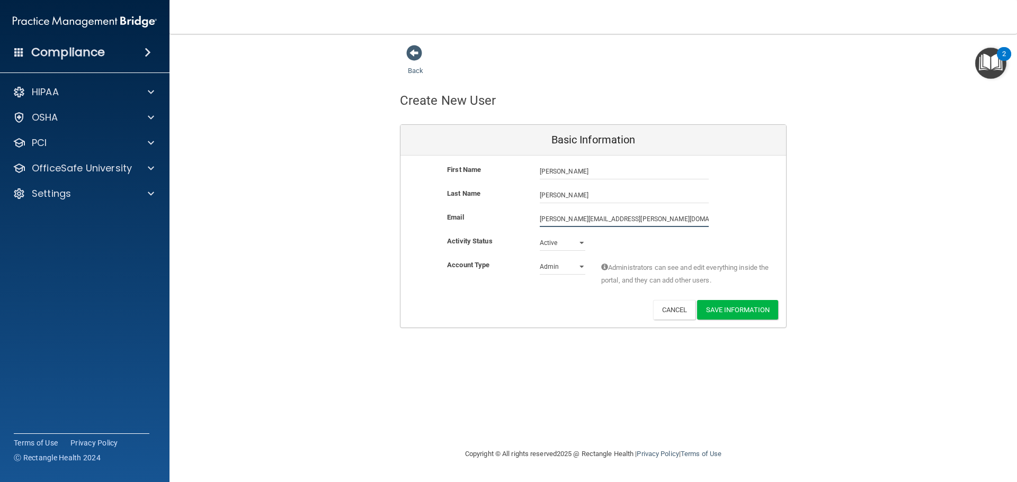
type input "wells.joanna@titans.easternflorida.edu"
click at [560, 266] on select "Admin Member" at bounding box center [563, 269] width 46 height 16
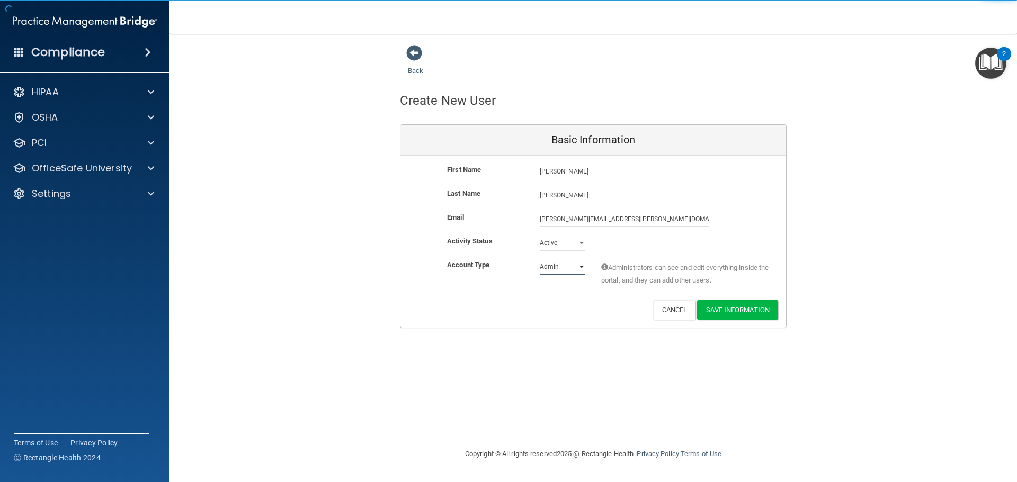
select select "practice_member"
click at [540, 259] on select "Admin Member" at bounding box center [563, 267] width 46 height 16
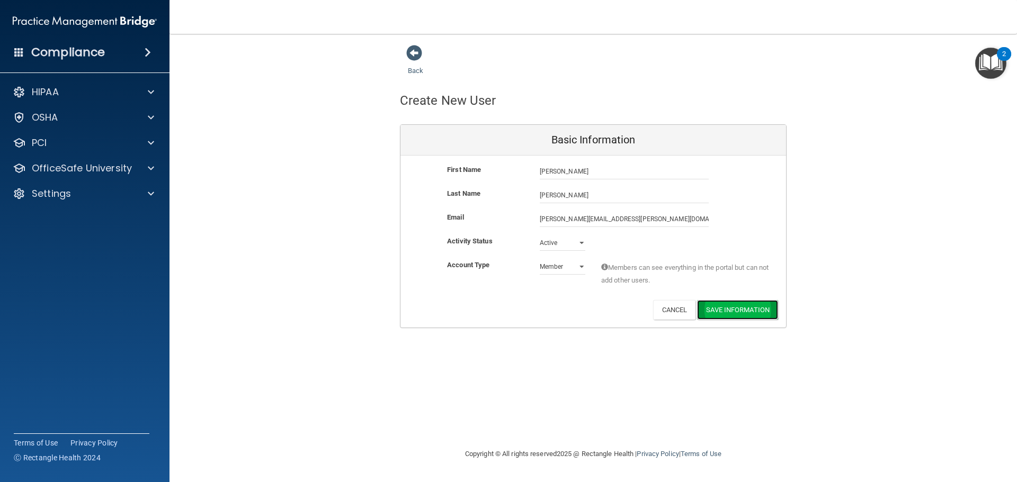
click at [743, 309] on button "Save Information" at bounding box center [737, 310] width 81 height 20
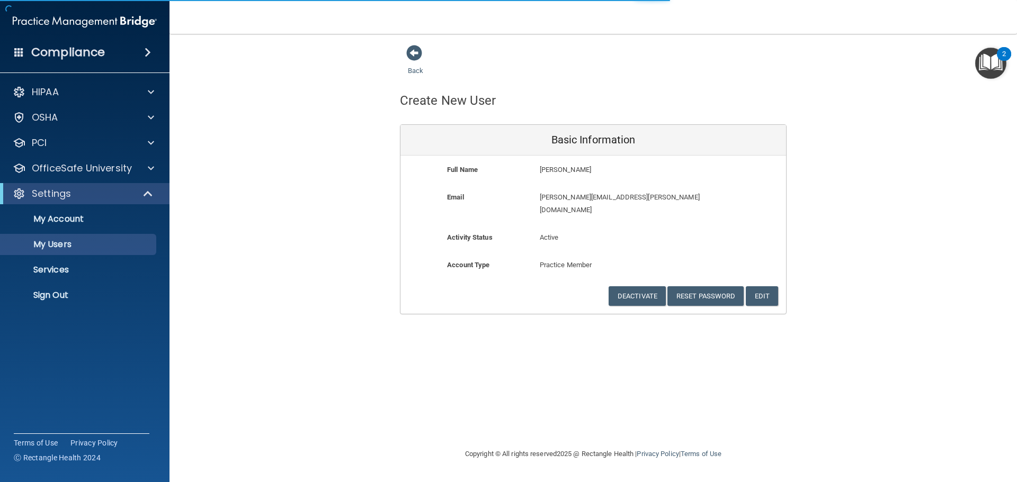
select select "20"
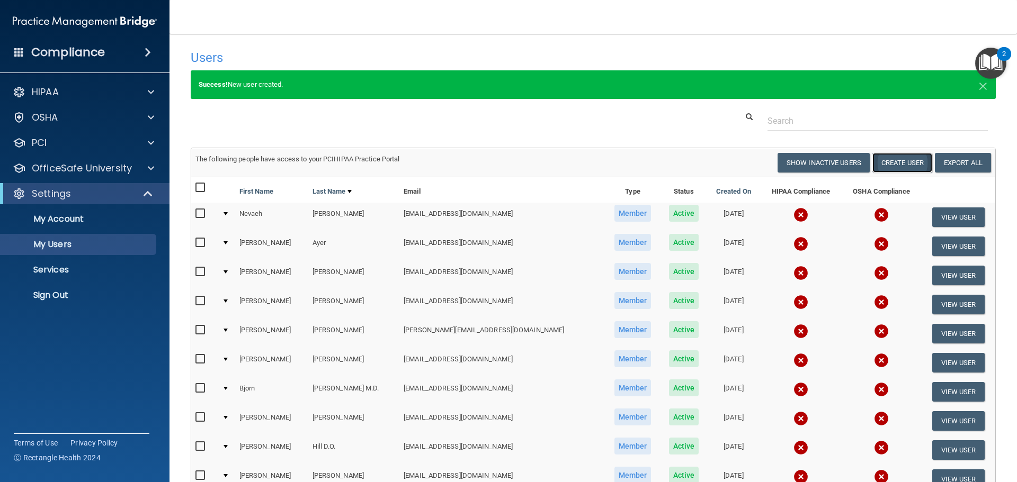
click at [902, 160] on button "Create User" at bounding box center [902, 163] width 60 height 20
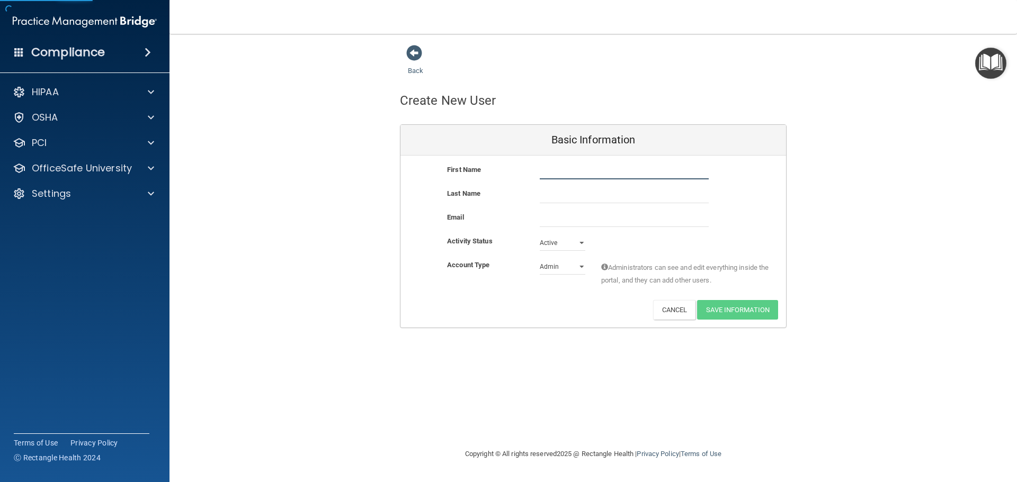
click at [586, 173] on input "text" at bounding box center [624, 172] width 169 height 16
type input "Rebecca"
type input "Fitch"
paste input "rfitch2020@my.fit.edu"
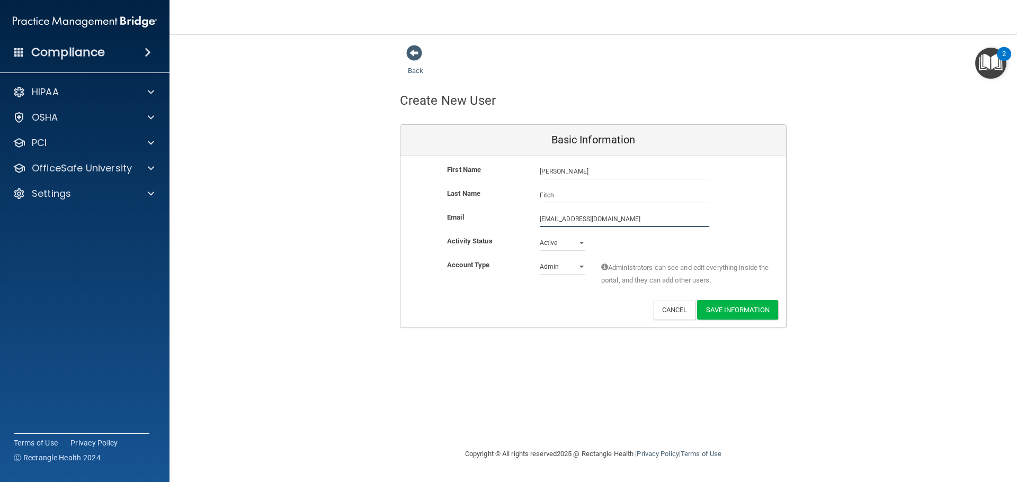
type input "rfitch2020@my.fit.edu"
click at [563, 267] on select "Admin Member" at bounding box center [563, 267] width 46 height 16
select select "practice_member"
click at [540, 261] on select "Admin Member" at bounding box center [563, 269] width 46 height 16
click at [750, 310] on button "Save Information" at bounding box center [737, 310] width 81 height 20
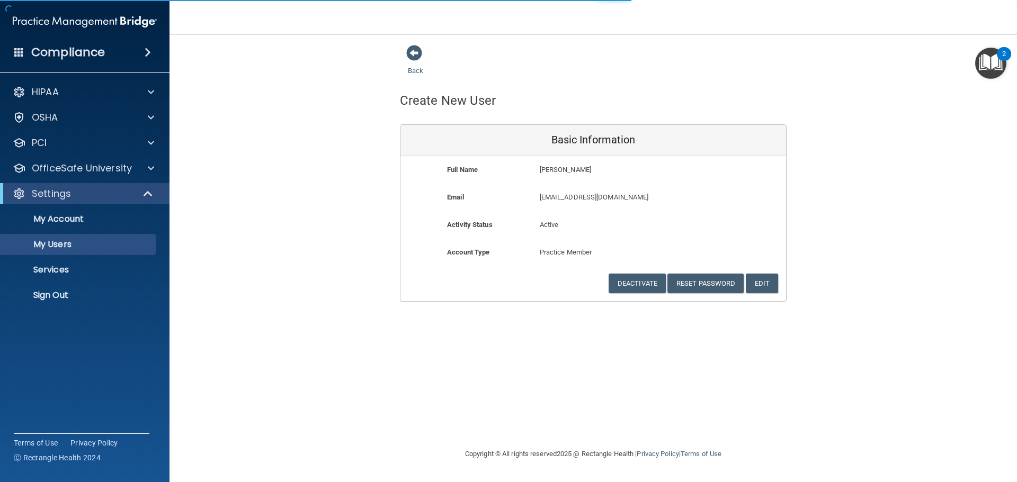
select select "20"
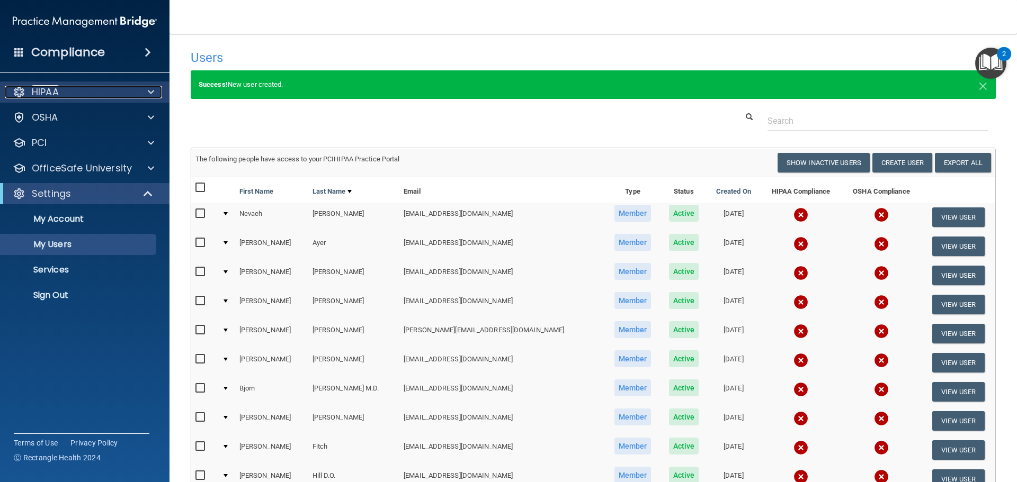
click at [50, 91] on p "HIPAA" at bounding box center [45, 92] width 27 height 13
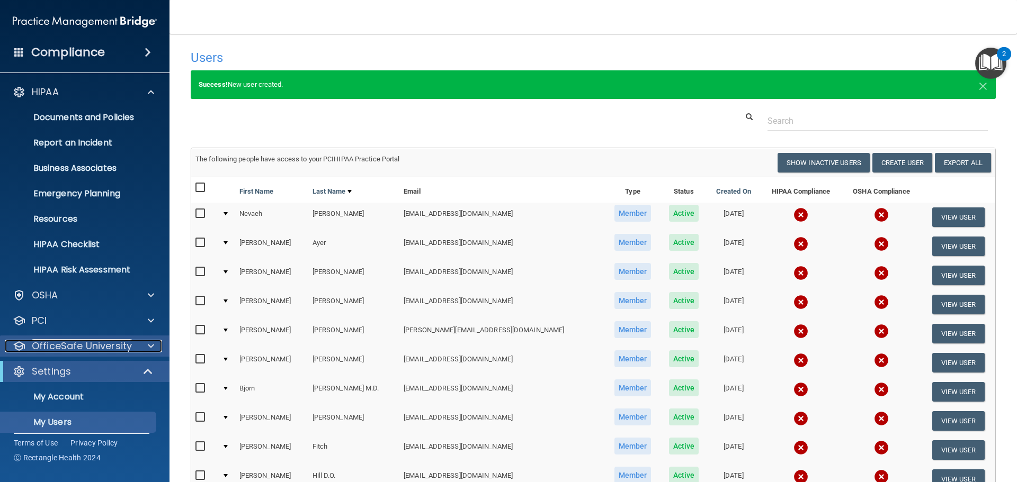
click at [86, 346] on p "OfficeSafe University" at bounding box center [82, 346] width 100 height 13
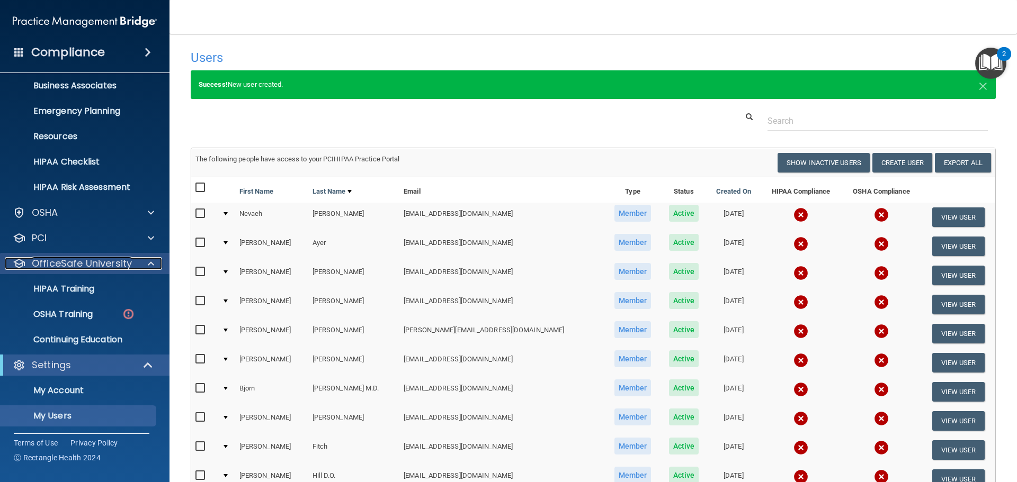
scroll to position [106, 0]
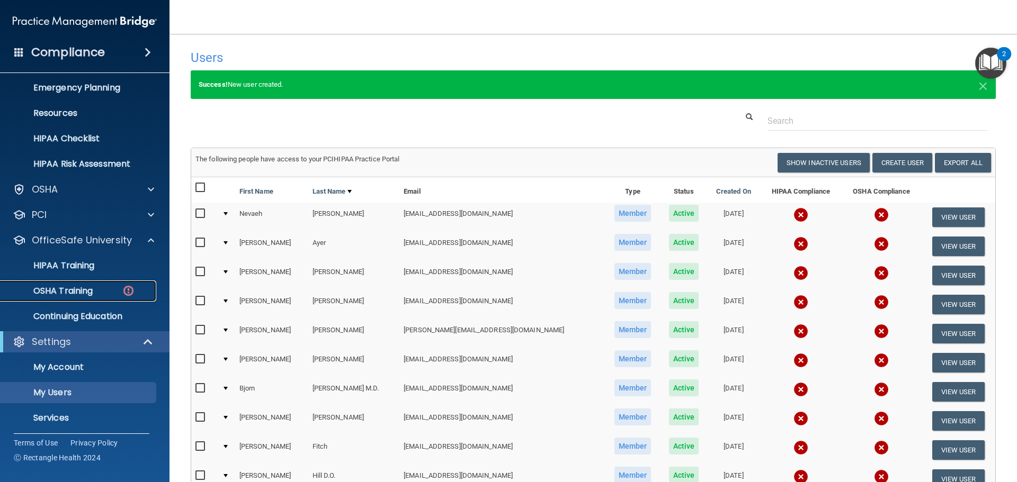
click at [91, 293] on p "OSHA Training" at bounding box center [50, 291] width 86 height 11
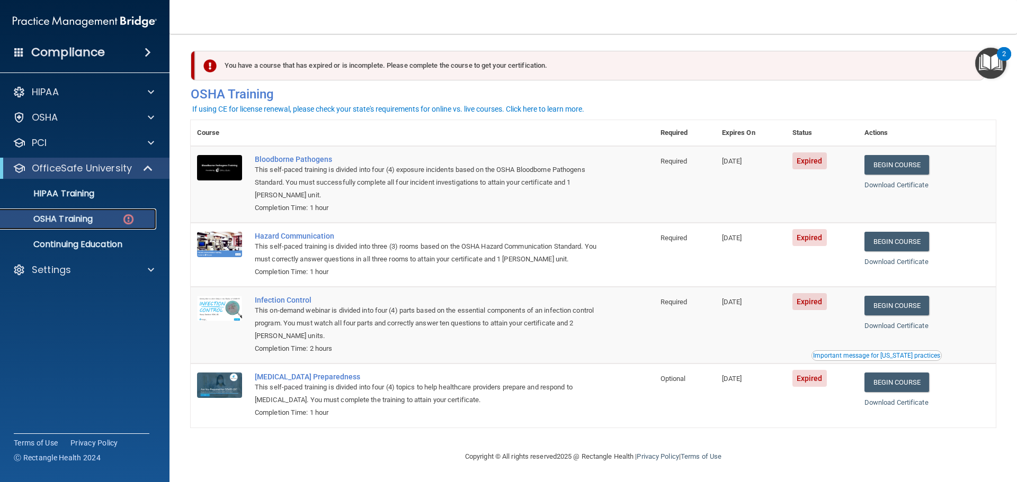
scroll to position [5, 0]
click at [69, 274] on p "Settings" at bounding box center [51, 270] width 39 height 13
click at [51, 345] on p "Services" at bounding box center [79, 346] width 145 height 11
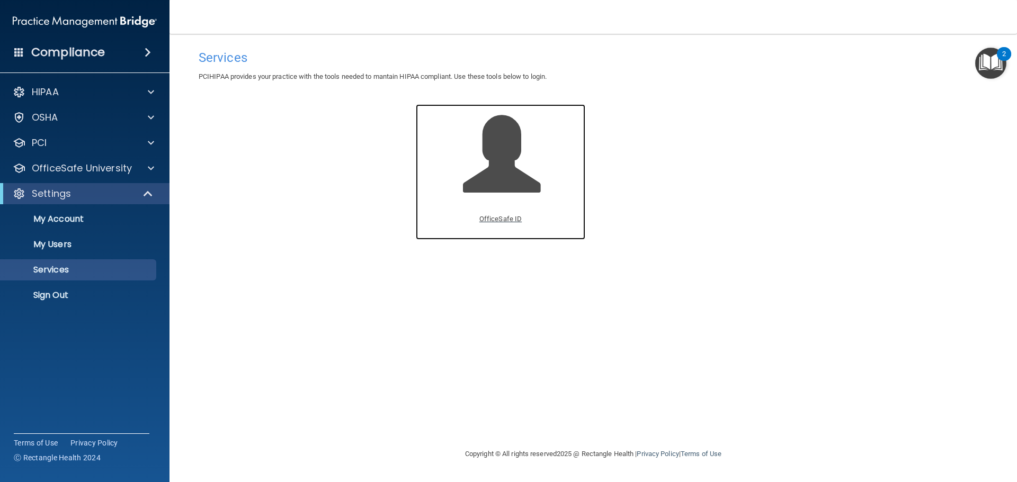
click at [495, 216] on p "OfficeSafe ID" at bounding box center [500, 219] width 42 height 13
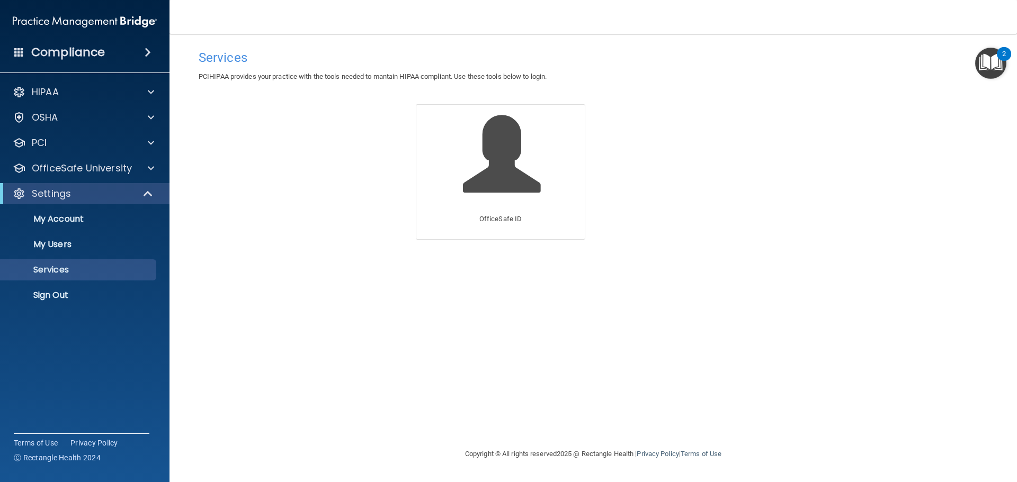
click at [71, 52] on h4 "Compliance" at bounding box center [68, 52] width 74 height 15
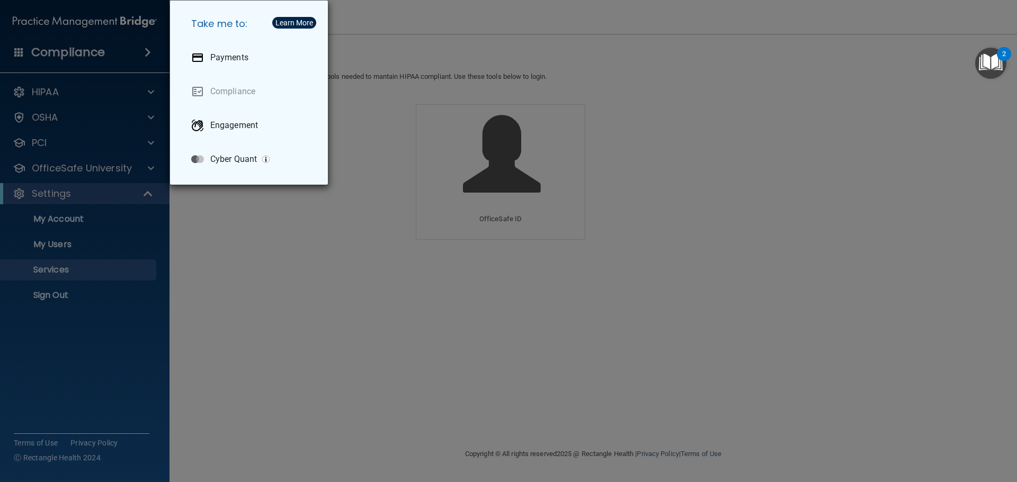
click at [51, 94] on div "Take me to: Payments Compliance Engagement Cyber Quant" at bounding box center [508, 241] width 1017 height 482
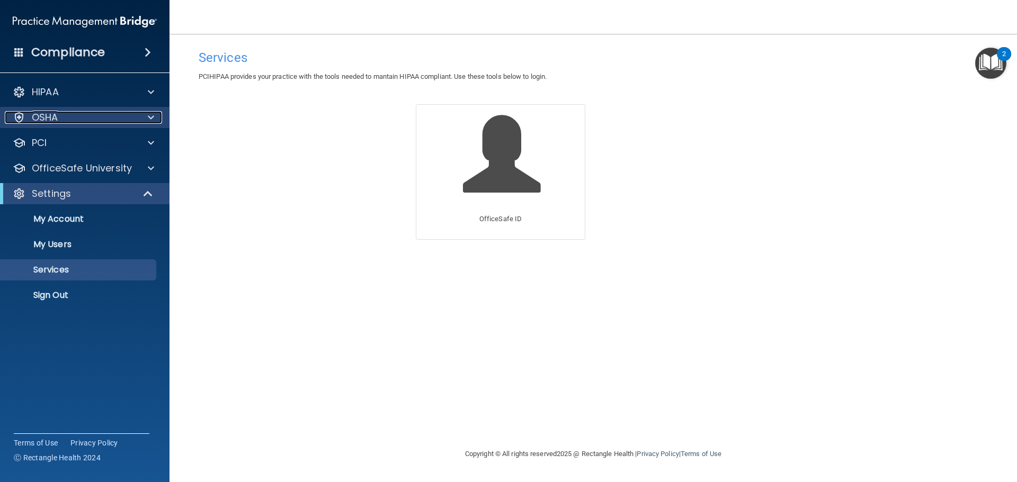
click at [76, 121] on div "OSHA" at bounding box center [70, 117] width 131 height 13
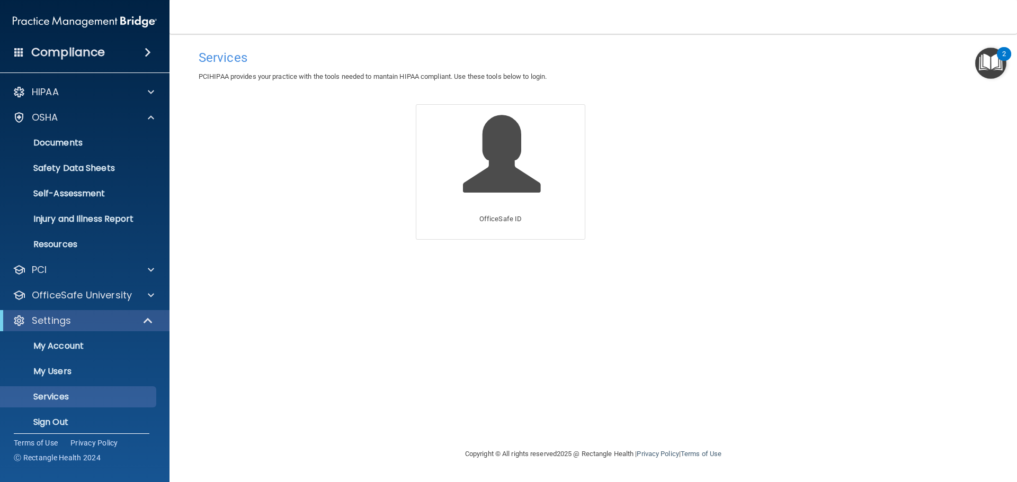
click at [102, 22] on img at bounding box center [85, 21] width 144 height 21
click at [136, 322] on div at bounding box center [149, 321] width 26 height 13
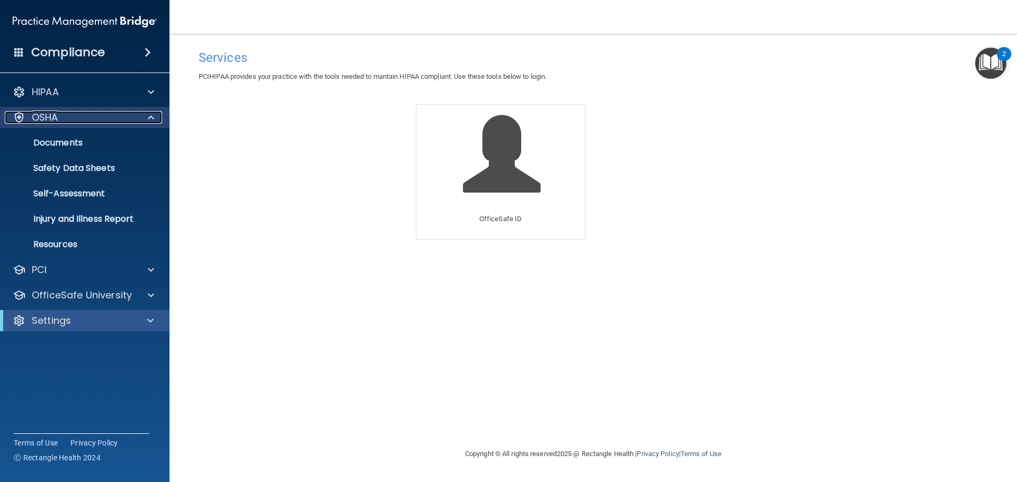
click at [146, 120] on div at bounding box center [149, 117] width 26 height 13
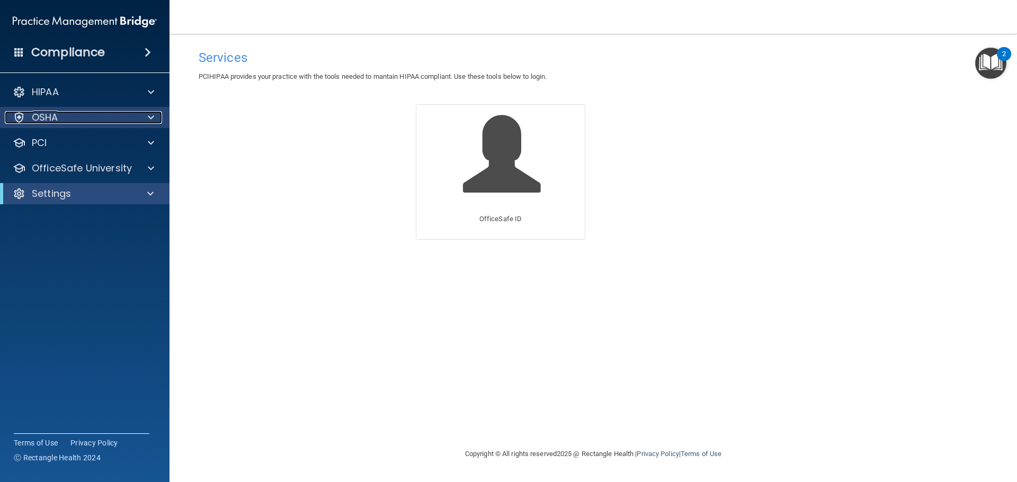
click at [83, 121] on div "OSHA" at bounding box center [70, 117] width 131 height 13
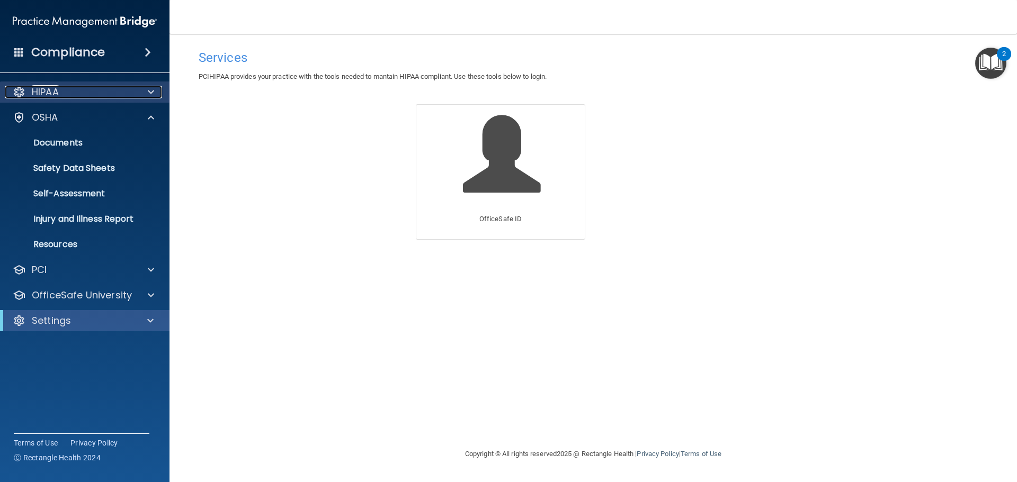
click at [65, 94] on div "HIPAA" at bounding box center [70, 92] width 131 height 13
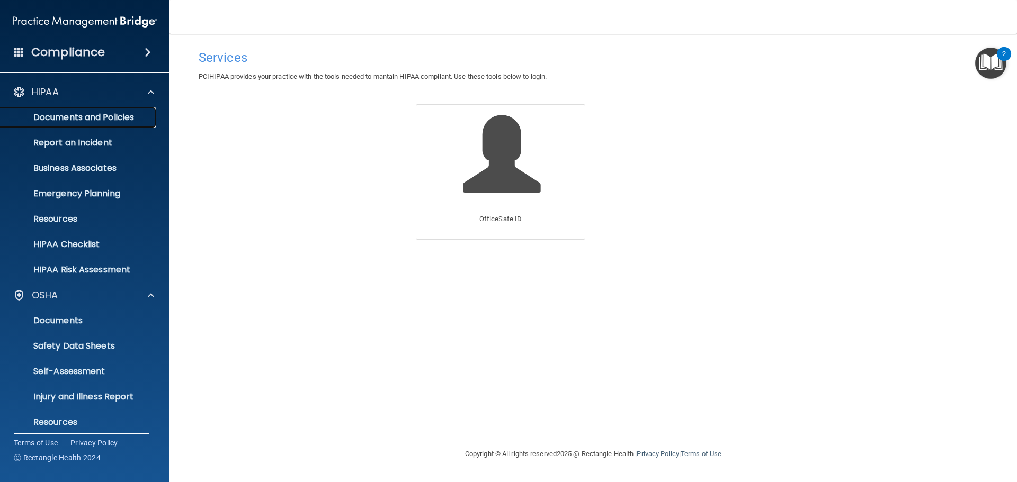
click at [62, 115] on p "Documents and Policies" at bounding box center [79, 117] width 145 height 11
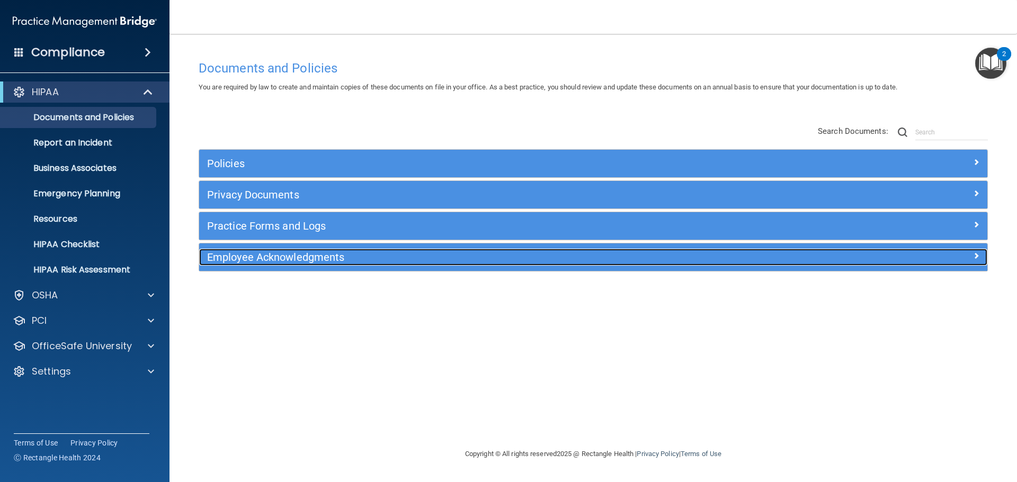
click at [310, 255] on h5 "Employee Acknowledgments" at bounding box center [494, 258] width 575 height 12
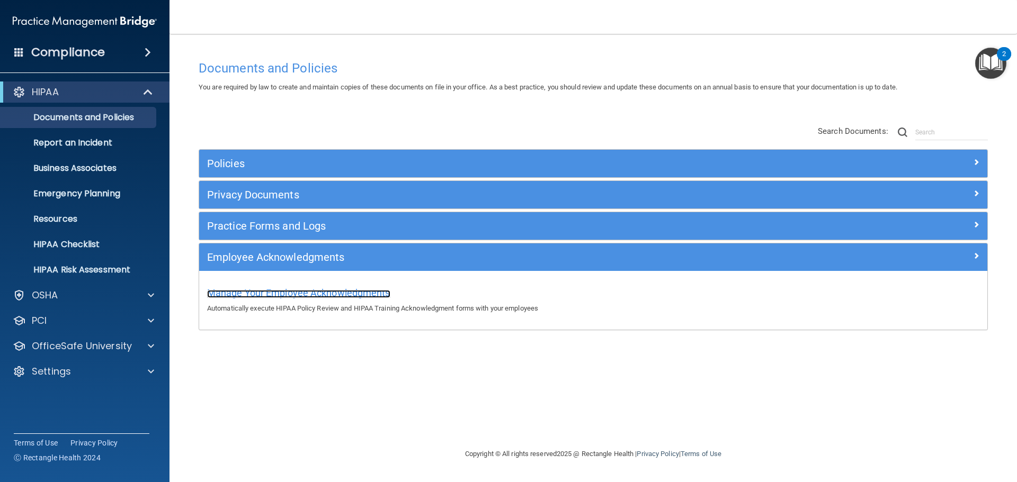
click at [339, 291] on span "Manage Your Employee Acknowledgments" at bounding box center [298, 293] width 183 height 11
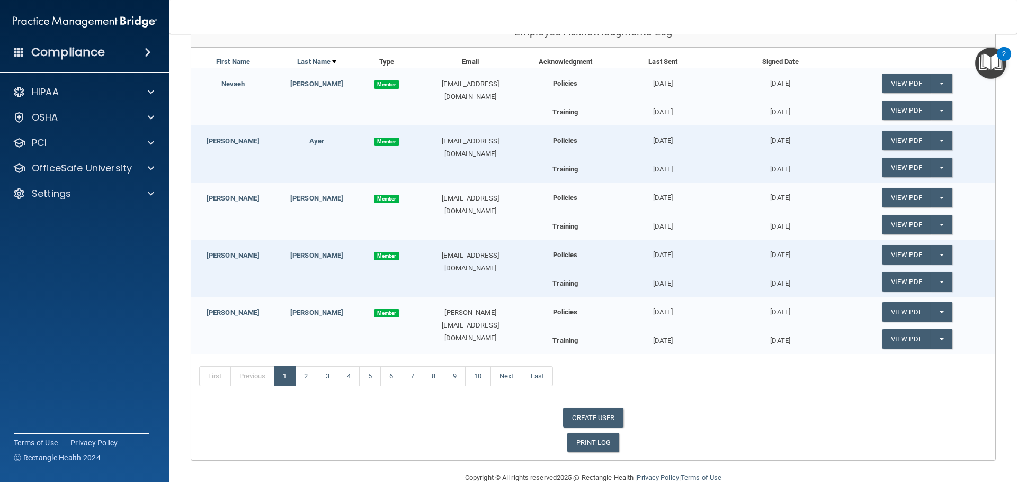
scroll to position [165, 0]
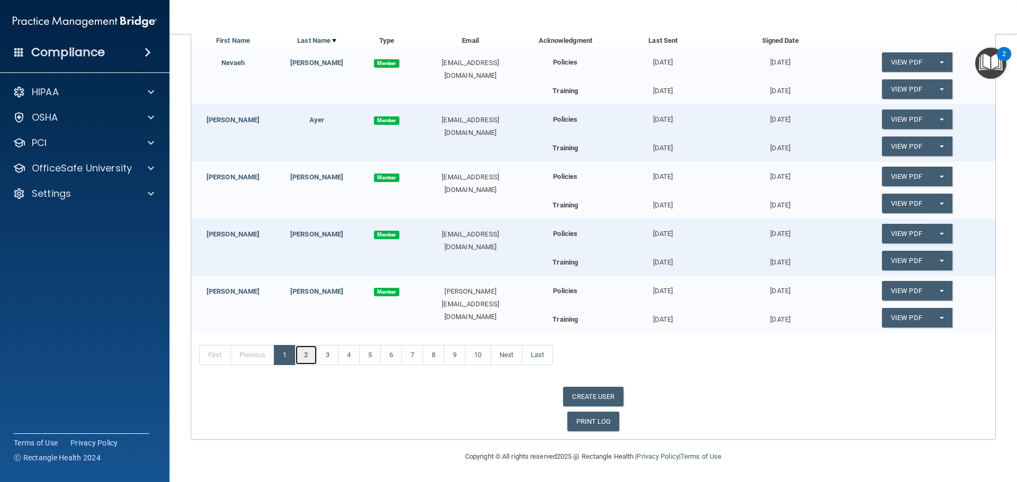
click at [309, 354] on link "2" at bounding box center [306, 355] width 22 height 20
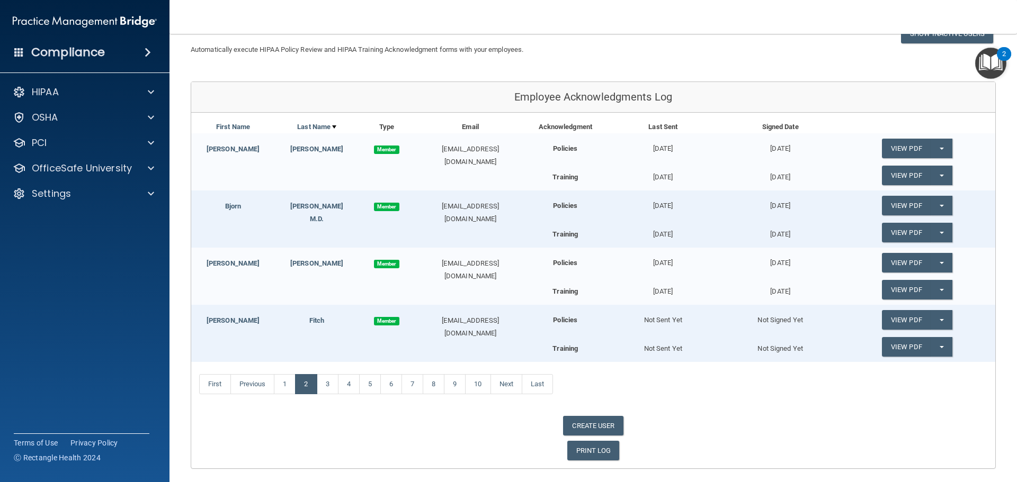
scroll to position [106, 0]
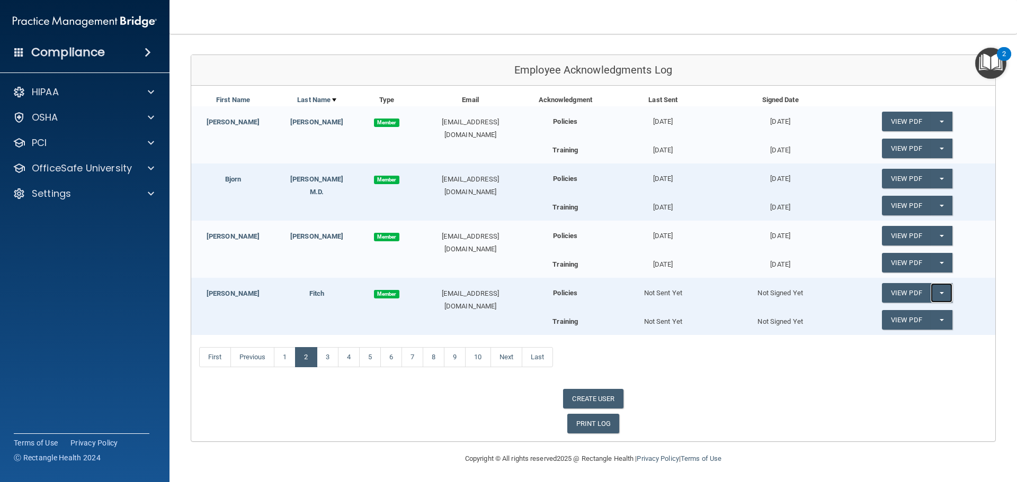
click at [935, 295] on button "Split button!" at bounding box center [942, 293] width 22 height 20
click at [921, 314] on link "Send Acknowledgment" at bounding box center [928, 315] width 92 height 16
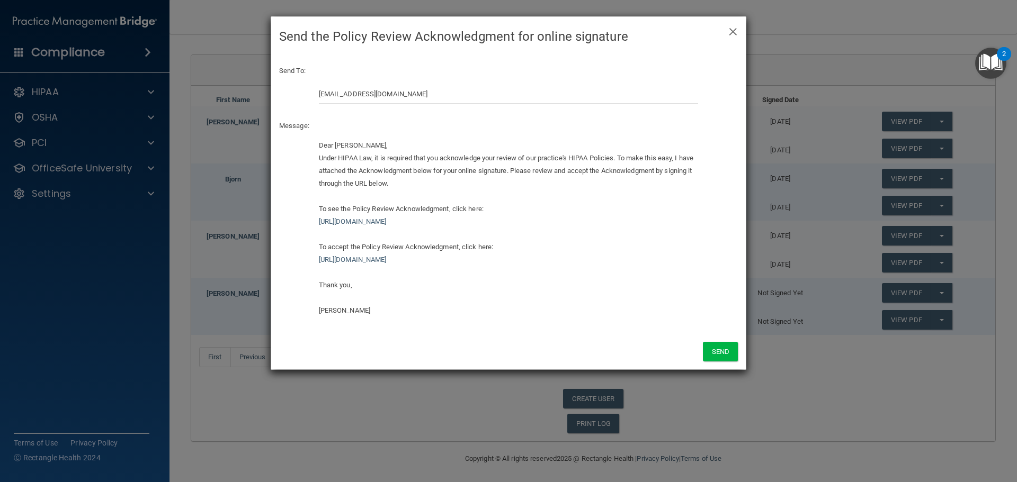
click at [312, 247] on div "Dear Rebecca Fitch, Under HIPAA Law, it is required that you acknowledge your r…" at bounding box center [509, 232] width 396 height 186
click at [318, 243] on div "Dear Rebecca Fitch, Under HIPAA Law, it is required that you acknowledge your r…" at bounding box center [509, 232] width 396 height 186
click at [313, 248] on div "Dear Rebecca Fitch, Under HIPAA Law, it is required that you acknowledge your r…" at bounding box center [509, 232] width 396 height 186
click at [320, 247] on div "Dear Rebecca Fitch, Under HIPAA Law, it is required that you acknowledge your r…" at bounding box center [509, 228] width 380 height 178
click at [331, 242] on div "Dear Rebecca Fitch, Under HIPAA Law, it is required that you acknowledge your r…" at bounding box center [509, 228] width 380 height 178
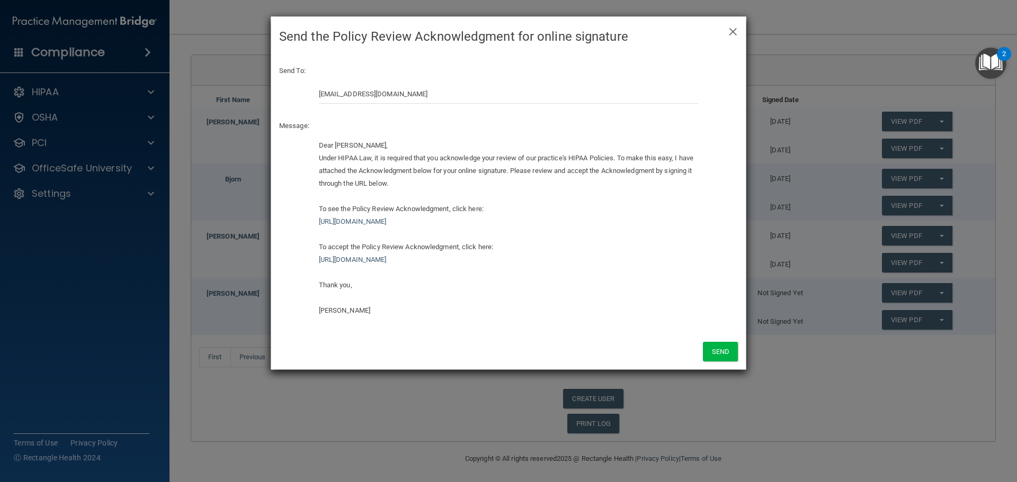
click at [321, 247] on div "Dear Rebecca Fitch, Under HIPAA Law, it is required that you acknowledge your r…" at bounding box center [509, 228] width 380 height 178
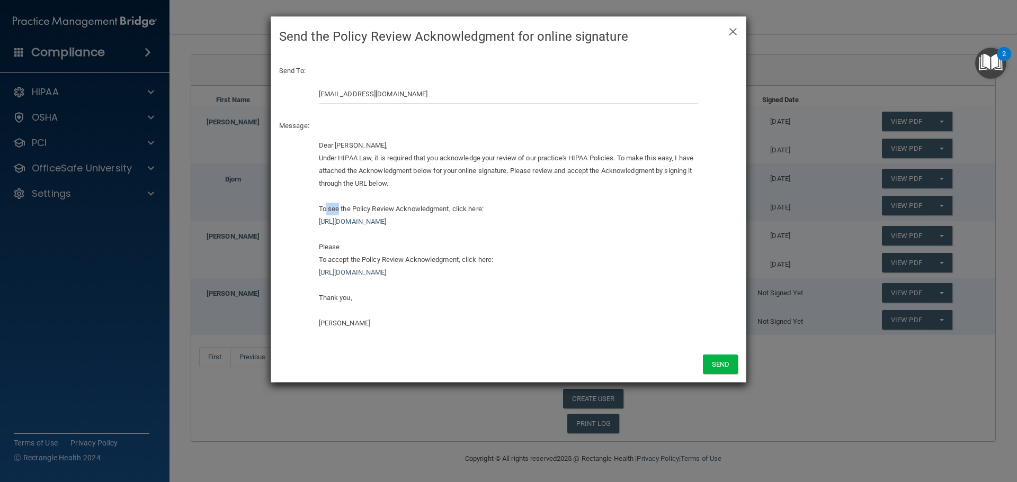
drag, startPoint x: 327, startPoint y: 210, endPoint x: 339, endPoint y: 210, distance: 11.7
click at [339, 210] on div "Dear Rebecca Fitch, Under HIPAA Law, it is required that you acknowledge your r…" at bounding box center [509, 234] width 380 height 191
click at [328, 261] on div "To accept the Policy Review Acknowledgment, click here: https://ra.officesafe.c…" at bounding box center [509, 292] width 380 height 76
click at [353, 247] on div "Dear Rebecca Fitch, Under HIPAA Law, it is required that you acknowledge your r…" at bounding box center [509, 234] width 380 height 191
click at [718, 363] on button "Send" at bounding box center [720, 365] width 35 height 20
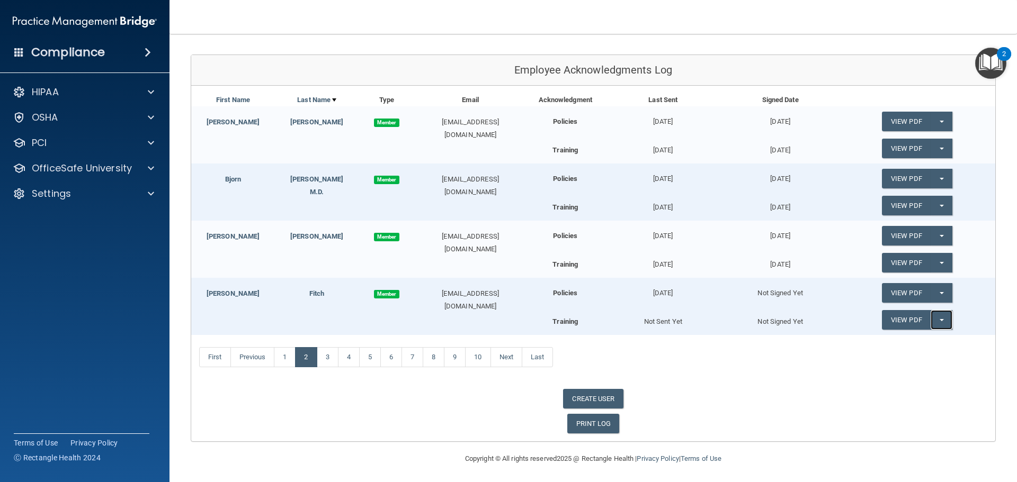
click at [940, 321] on span "button" at bounding box center [942, 320] width 4 height 2
click at [924, 339] on link "Send Acknowledgment PDF" at bounding box center [935, 342] width 106 height 16
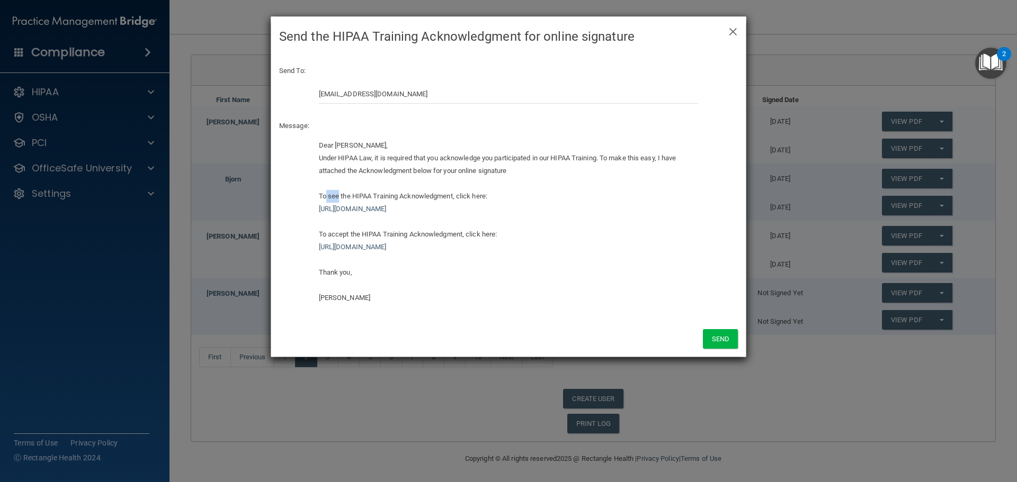
drag, startPoint x: 327, startPoint y: 196, endPoint x: 339, endPoint y: 198, distance: 11.8
click at [339, 198] on div "Dear Rebecca Fitch, Under HIPAA Law, it is required that you acknowledge you pa…" at bounding box center [509, 221] width 380 height 165
click at [329, 235] on div "Dear Rebecca Fitch, Under HIPAA Law, it is required that you acknowledge you pa…" at bounding box center [509, 221] width 380 height 165
click at [320, 233] on div "Dear Rebecca Fitch, Under HIPAA Law, it is required that you acknowledge you pa…" at bounding box center [509, 221] width 380 height 165
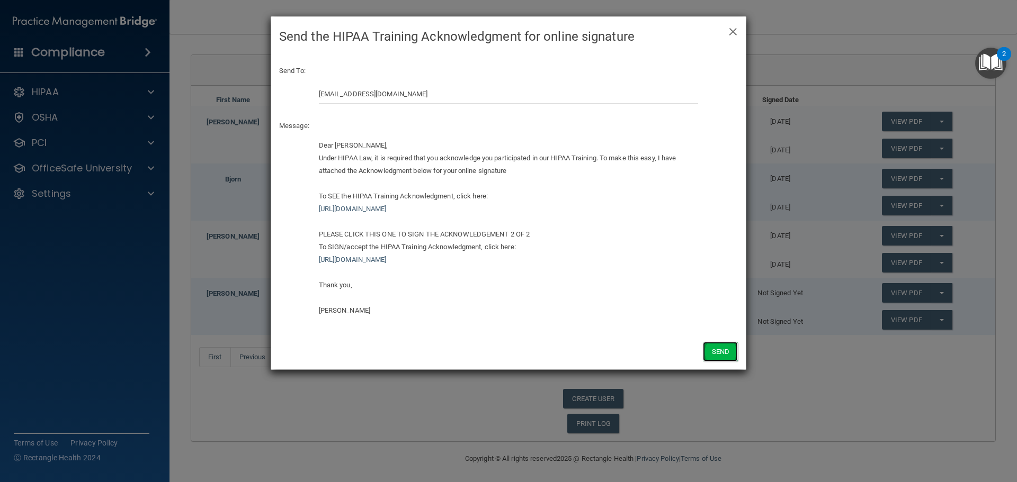
click at [717, 355] on button "Send" at bounding box center [720, 352] width 35 height 20
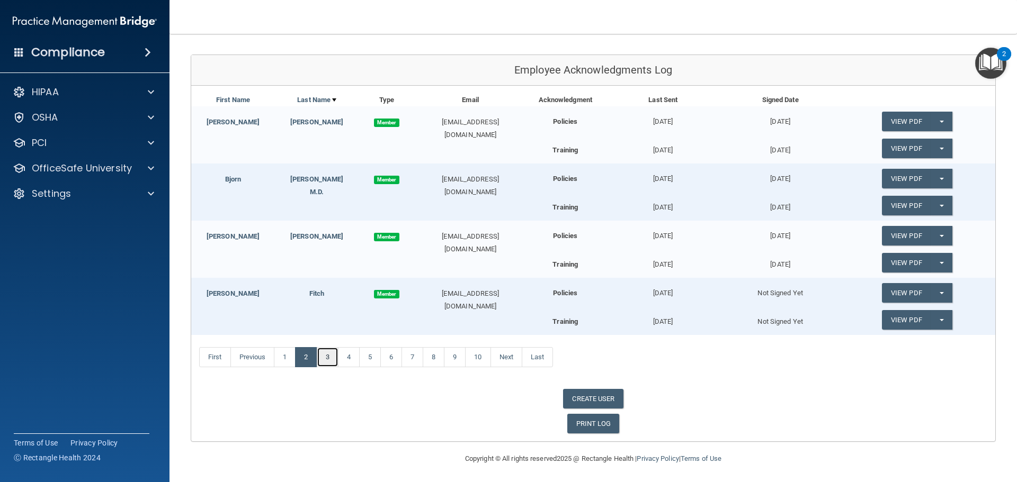
click at [329, 357] on link "3" at bounding box center [328, 357] width 22 height 20
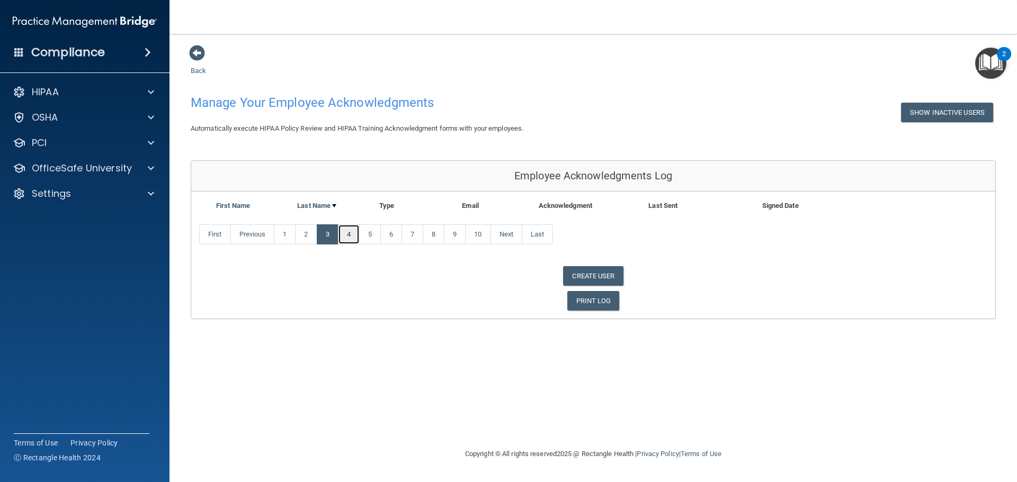
click at [350, 235] on link "4" at bounding box center [349, 235] width 22 height 20
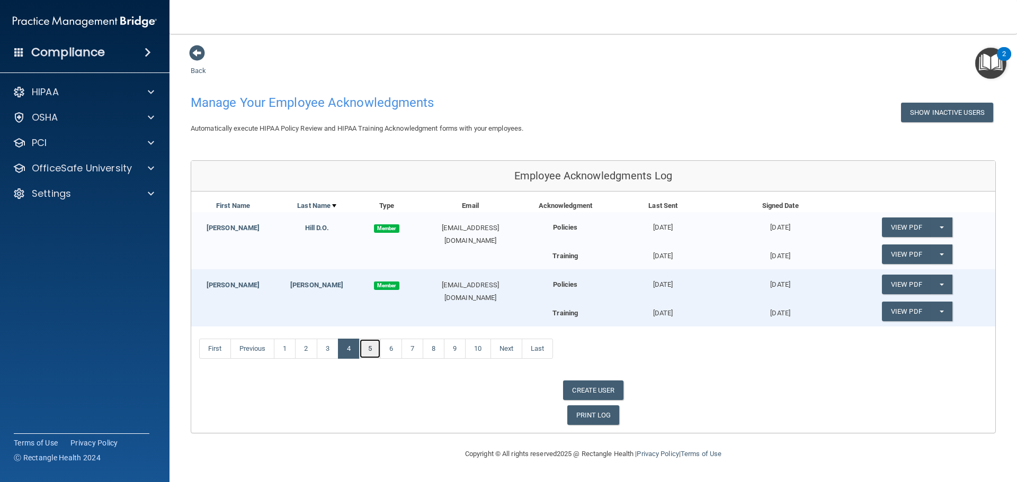
click at [371, 351] on link "5" at bounding box center [370, 349] width 22 height 20
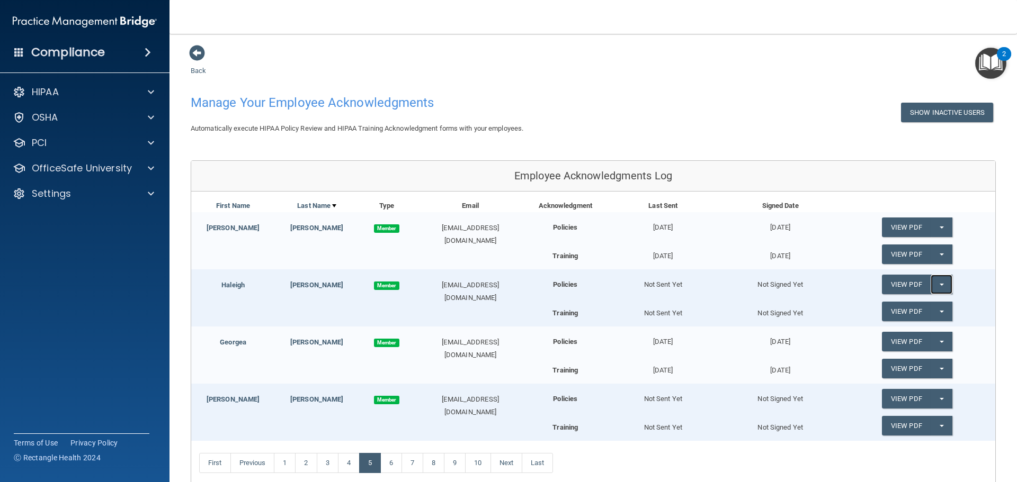
click at [935, 287] on button "Split button!" at bounding box center [942, 285] width 22 height 20
click at [901, 307] on link "Send Acknowledgment" at bounding box center [928, 306] width 92 height 16
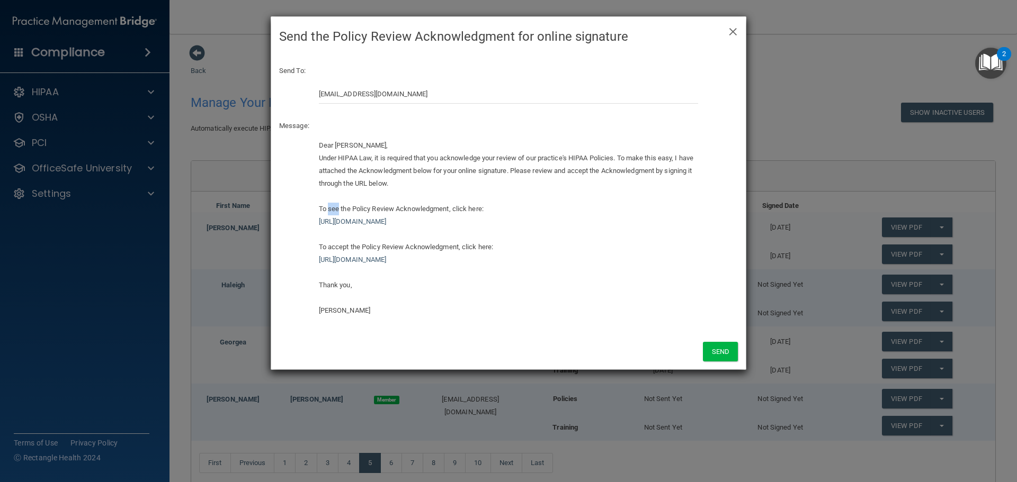
drag, startPoint x: 328, startPoint y: 209, endPoint x: 339, endPoint y: 209, distance: 10.6
click at [339, 209] on div "Dear Haleigh Leyva, Under HIPAA Law, it is required that you acknowledge your r…" at bounding box center [509, 228] width 380 height 178
click at [329, 248] on div "Dear Haleigh Leyva, Under HIPAA Law, it is required that you acknowledge your r…" at bounding box center [509, 228] width 380 height 178
click at [320, 248] on div "Dear Haleigh Leyva, Under HIPAA Law, it is required that you acknowledge your r…" at bounding box center [509, 228] width 380 height 178
click at [377, 247] on div "Dear Haleigh Leyva, Under HIPAA Law, it is required that you acknowledge your r…" at bounding box center [509, 228] width 380 height 178
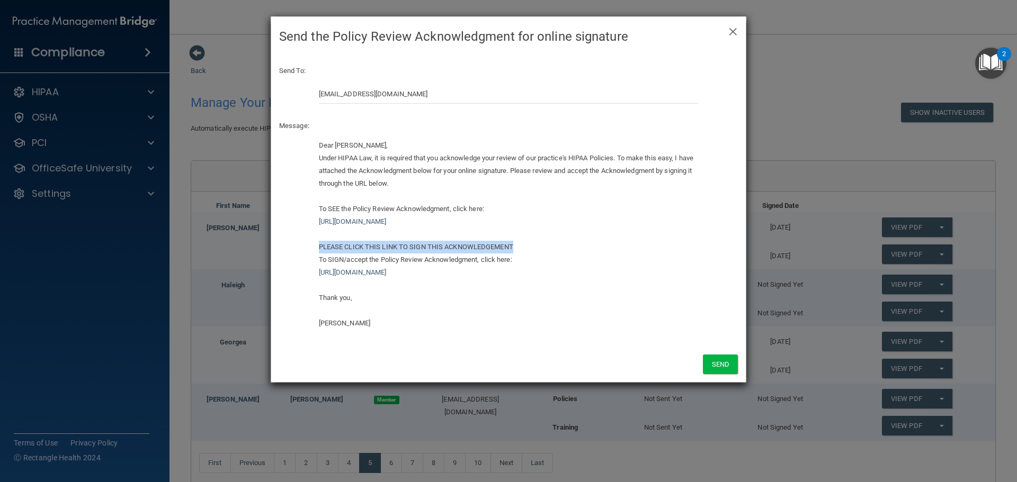
drag, startPoint x: 516, startPoint y: 247, endPoint x: 305, endPoint y: 249, distance: 211.3
click at [305, 249] on div "Dear Haleigh Leyva, Under HIPAA Law, it is required that you acknowledge your r…" at bounding box center [508, 238] width 475 height 199
copy div "PLEASE CLICK THIS LINK TO SIGN THIS ACKNOWLEDGEMENT"
click at [553, 248] on div "Dear Haleigh Leyva, Under HIPAA Law, it is required that you acknowledge your r…" at bounding box center [509, 234] width 380 height 191
click at [726, 364] on button "Send" at bounding box center [720, 365] width 35 height 20
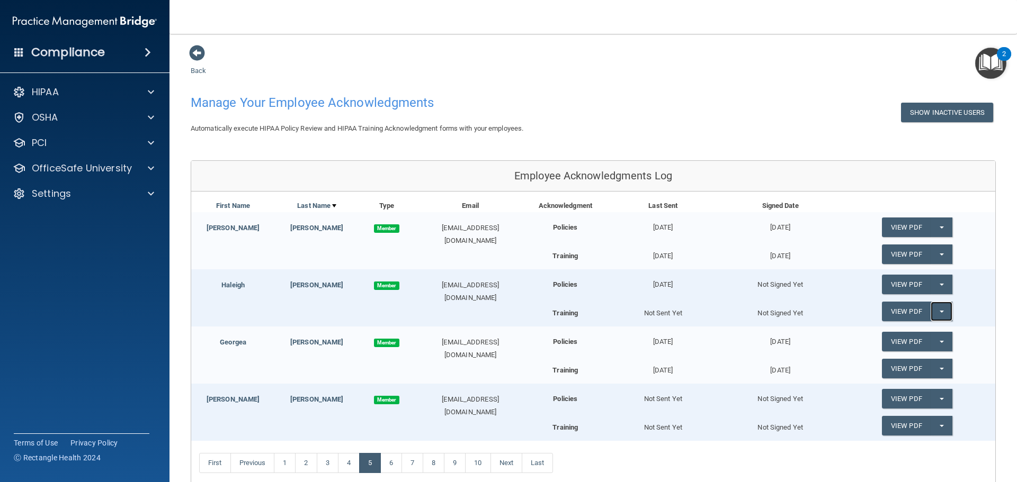
click at [939, 311] on button "Split button!" at bounding box center [942, 312] width 22 height 20
click at [932, 335] on link "Send Acknowledgment PDF" at bounding box center [935, 333] width 106 height 16
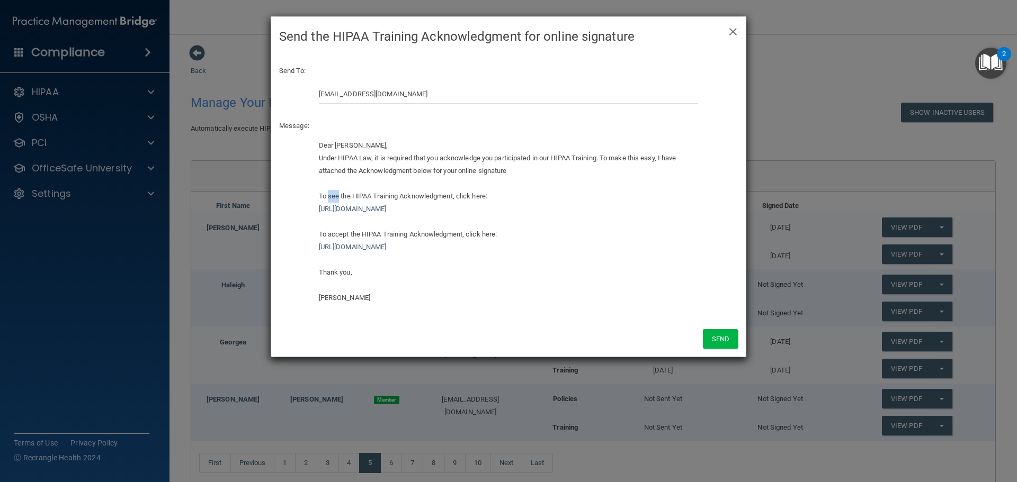
drag, startPoint x: 328, startPoint y: 194, endPoint x: 338, endPoint y: 195, distance: 10.1
click at [338, 195] on div "Dear Haleigh Leyva, Under HIPAA Law, it is required that you acknowledge you pa…" at bounding box center [509, 221] width 380 height 165
click at [336, 226] on div "Dear Haleigh Leyva, Under HIPAA Law, it is required that you acknowledge you pa…" at bounding box center [509, 221] width 380 height 165
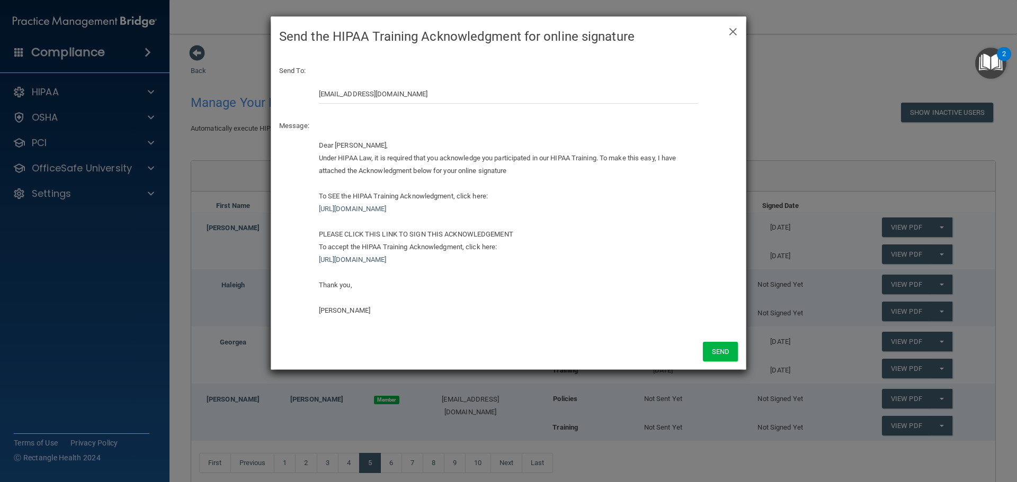
click at [521, 235] on div "PLEASE CLICK THIS LINK TO SIGN THIS ACKNOWLEDGEMENT" at bounding box center [509, 234] width 380 height 13
click at [722, 350] on button "Send" at bounding box center [720, 352] width 35 height 20
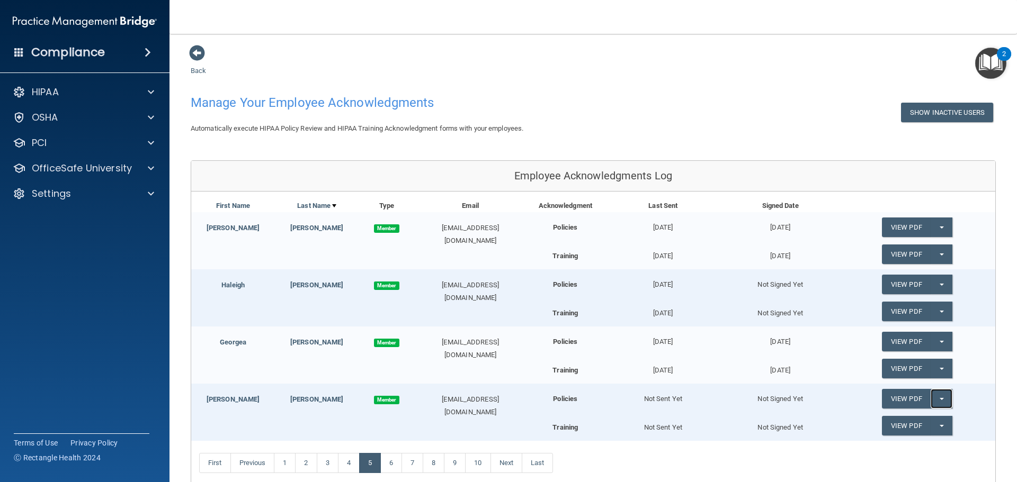
click at [938, 400] on button "Split button!" at bounding box center [942, 399] width 22 height 20
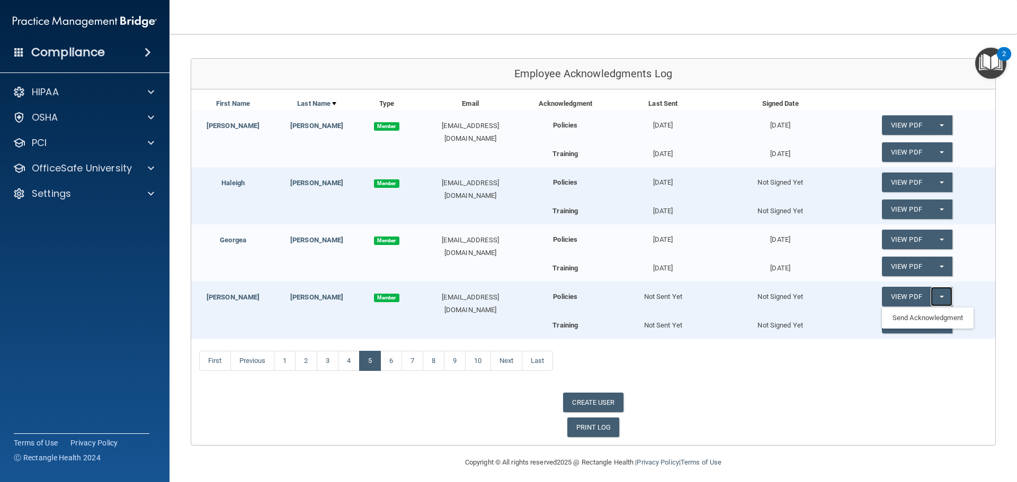
scroll to position [108, 0]
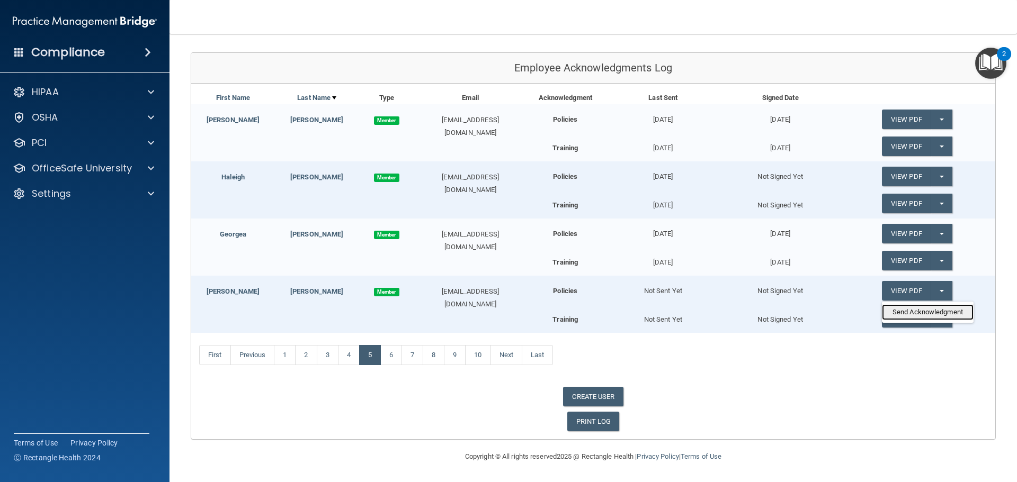
click at [910, 311] on link "Send Acknowledgment" at bounding box center [928, 313] width 92 height 16
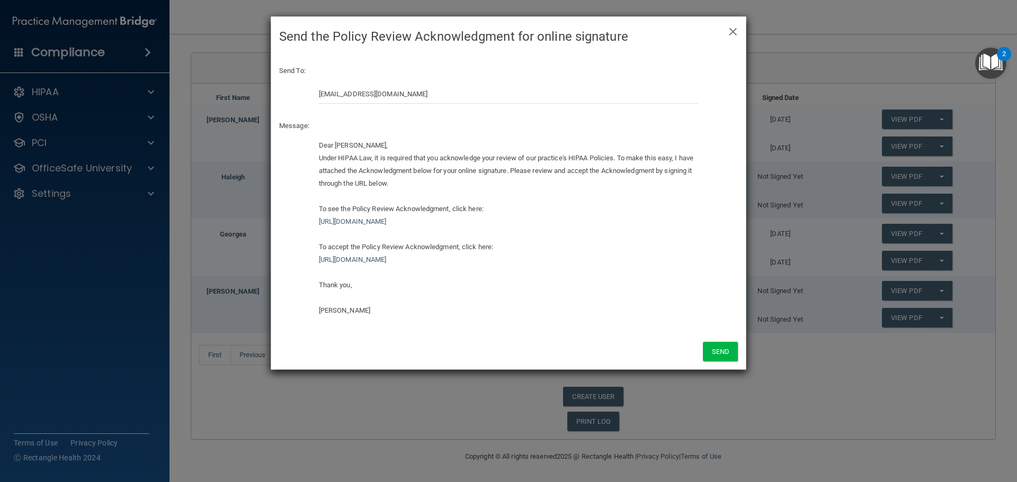
drag, startPoint x: 677, startPoint y: 224, endPoint x: 312, endPoint y: 207, distance: 365.3
click at [312, 207] on div "Dear Sarah Loya, Under HIPAA Law, it is required that you acknowledge your revi…" at bounding box center [509, 232] width 396 height 186
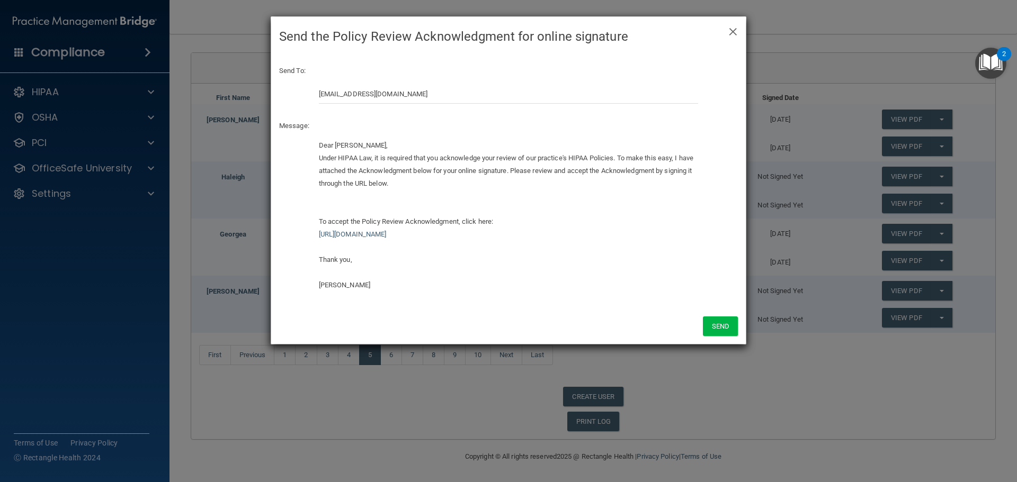
click at [357, 204] on div "Dear Sarah Loya, Under HIPAA Law, it is required that you acknowledge your revi…" at bounding box center [509, 215] width 380 height 153
click at [345, 204] on div "Dear Sarah Loya, Under HIPAA Law, it is required that you acknowledge your revi…" at bounding box center [509, 215] width 380 height 153
click at [341, 208] on div "Dear Sarah Loya, Under HIPAA Law, it is required that you acknowledge your revi…" at bounding box center [509, 215] width 380 height 153
click at [721, 323] on button "Send" at bounding box center [720, 327] width 35 height 20
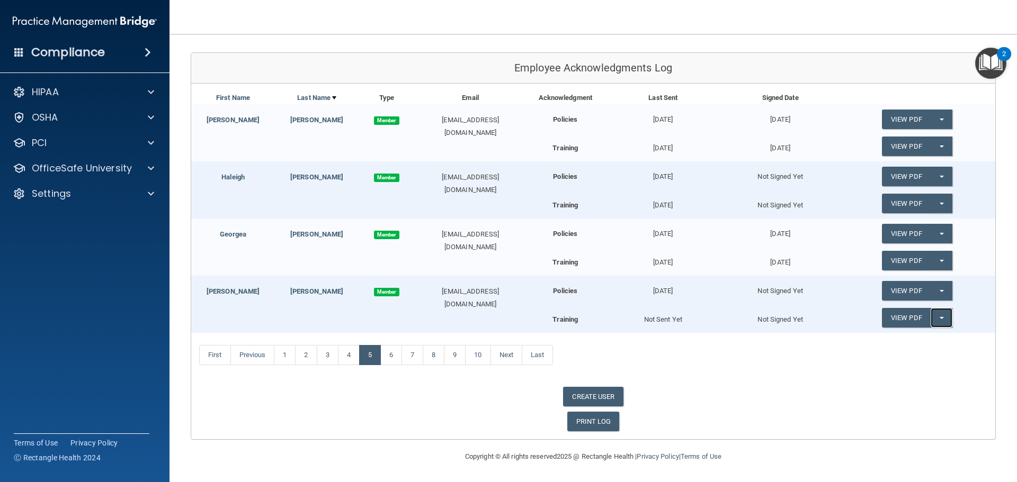
click at [940, 318] on span "button" at bounding box center [942, 318] width 4 height 2
click at [896, 335] on link "Send Acknowledgment PDF" at bounding box center [935, 340] width 106 height 16
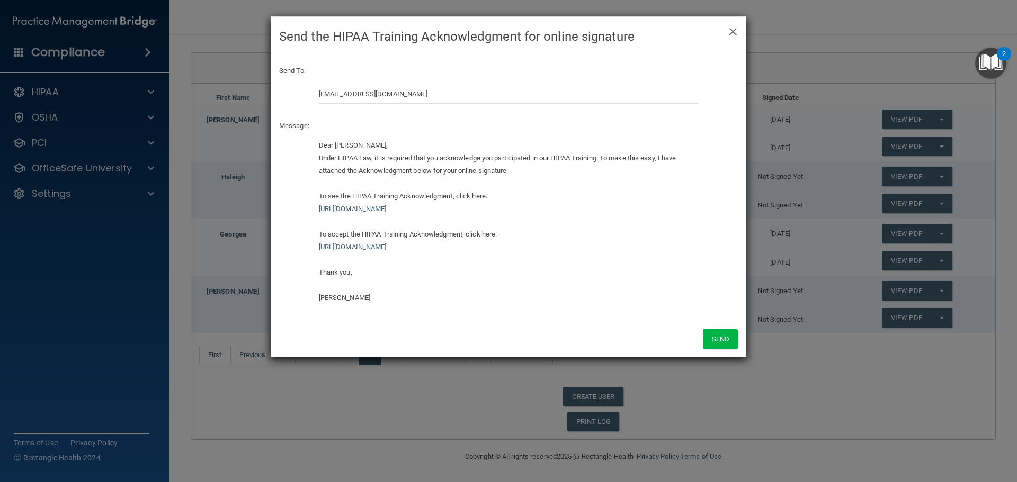
drag, startPoint x: 665, startPoint y: 209, endPoint x: 245, endPoint y: 193, distance: 420.3
click at [245, 193] on div "× Close Send the HIPAA Training Acknowledgment for online signature Send To: sa…" at bounding box center [508, 241] width 1017 height 482
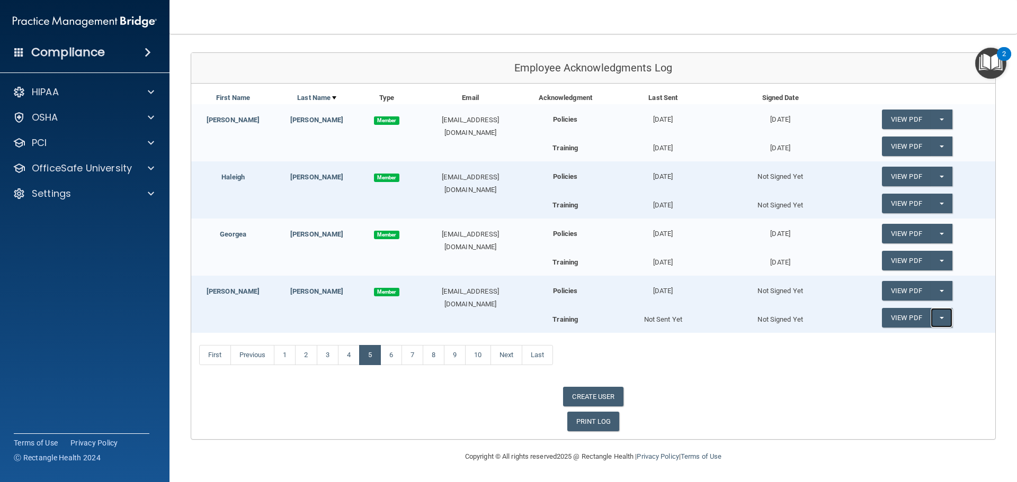
click at [935, 314] on button "Split button!" at bounding box center [942, 318] width 22 height 20
click at [902, 336] on link "Send Acknowledgment PDF" at bounding box center [935, 340] width 106 height 16
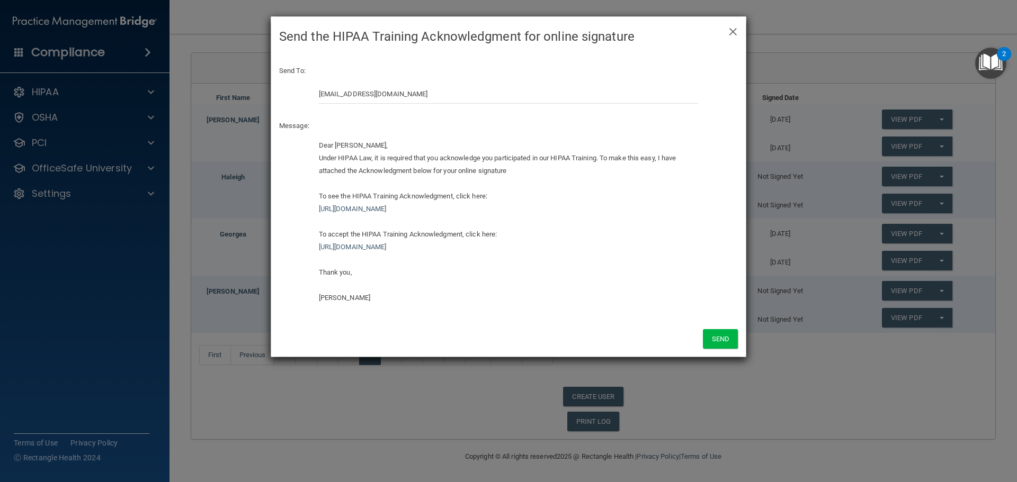
drag, startPoint x: 669, startPoint y: 210, endPoint x: 320, endPoint y: 190, distance: 349.1
click at [320, 190] on div "Dear Sarah Loya, Under HIPAA Law, it is required that you acknowledge you parti…" at bounding box center [509, 221] width 380 height 165
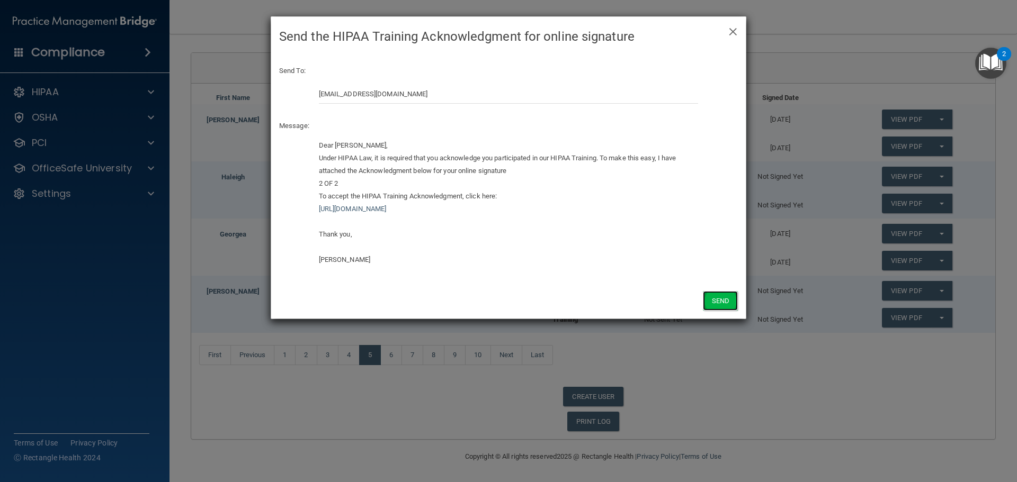
click at [711, 300] on button "Send" at bounding box center [720, 301] width 35 height 20
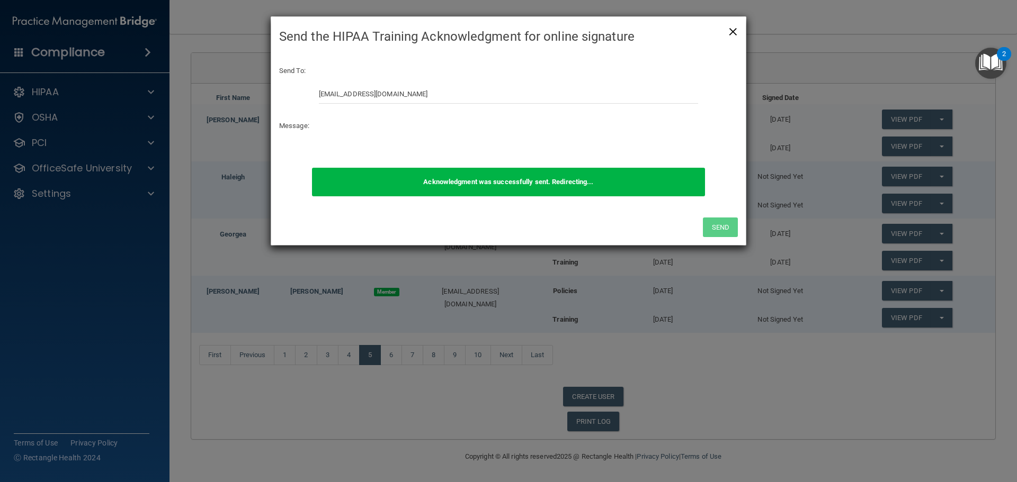
click at [733, 30] on span "×" at bounding box center [733, 30] width 10 height 21
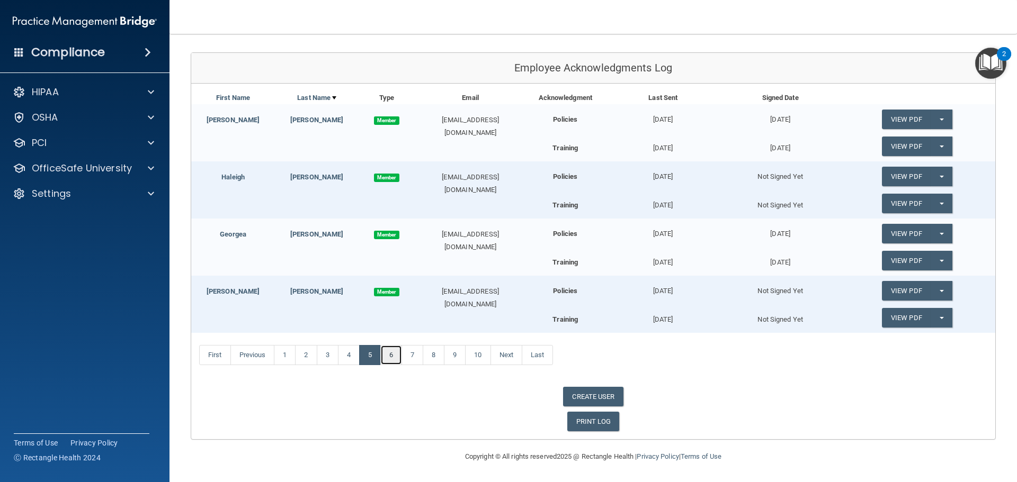
click at [392, 356] on link "6" at bounding box center [391, 355] width 22 height 20
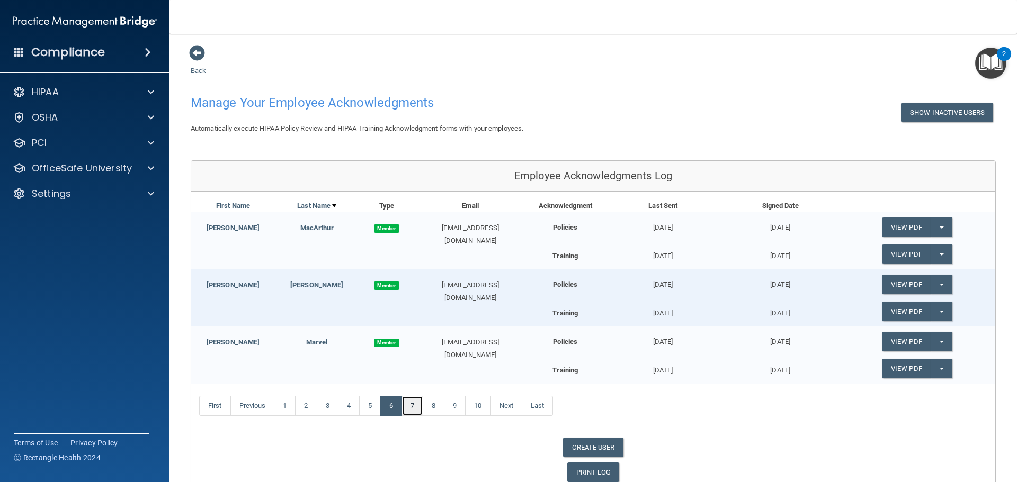
click at [417, 406] on link "7" at bounding box center [412, 406] width 22 height 20
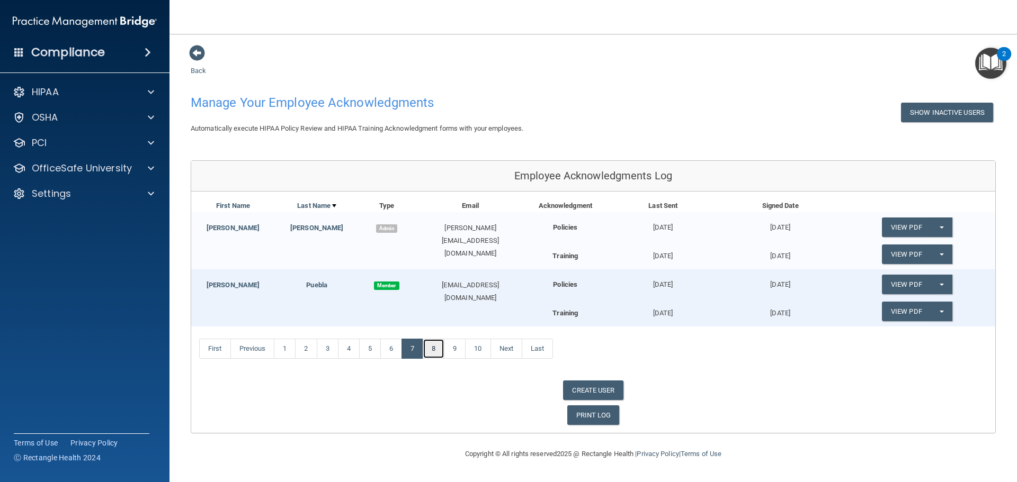
click at [435, 350] on link "8" at bounding box center [434, 349] width 22 height 20
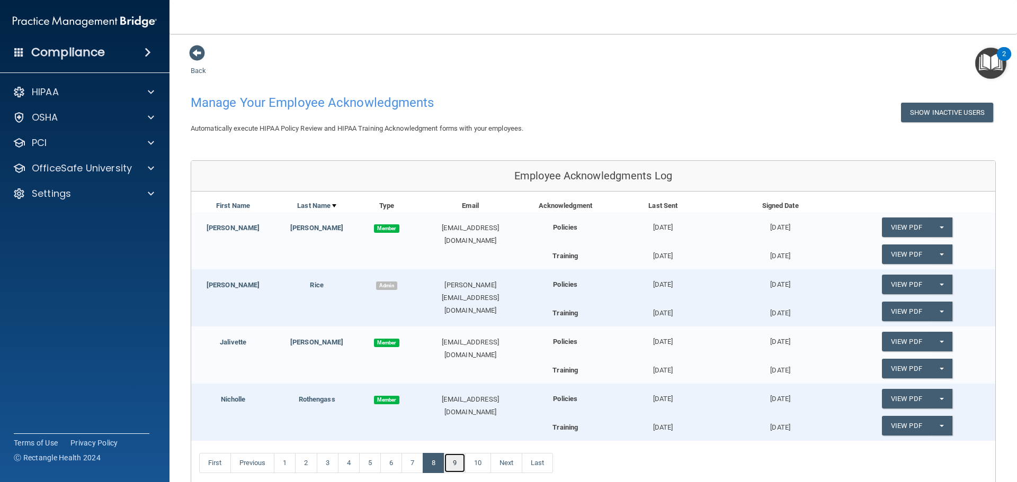
click at [458, 463] on link "9" at bounding box center [455, 463] width 22 height 20
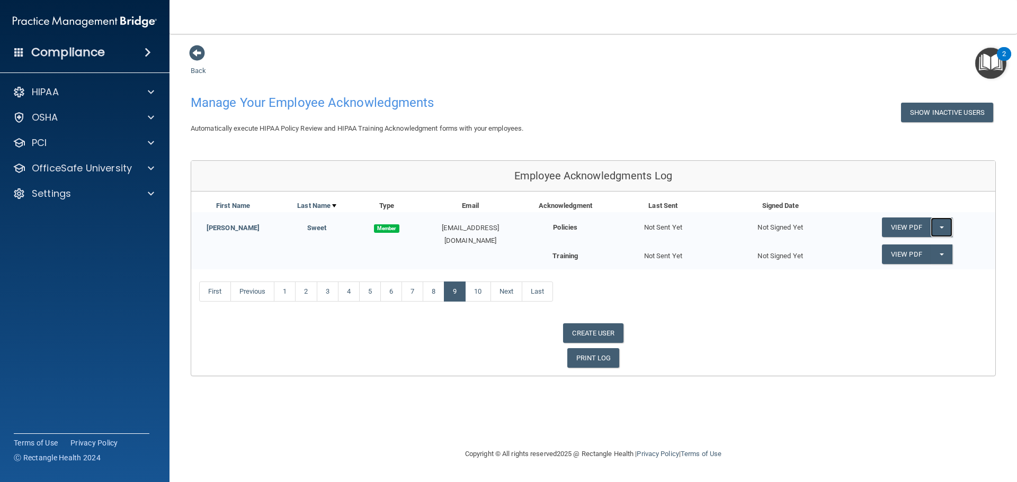
click at [948, 228] on button "Split button!" at bounding box center [942, 228] width 22 height 20
click at [932, 248] on link "Send Acknowledgment" at bounding box center [928, 249] width 92 height 16
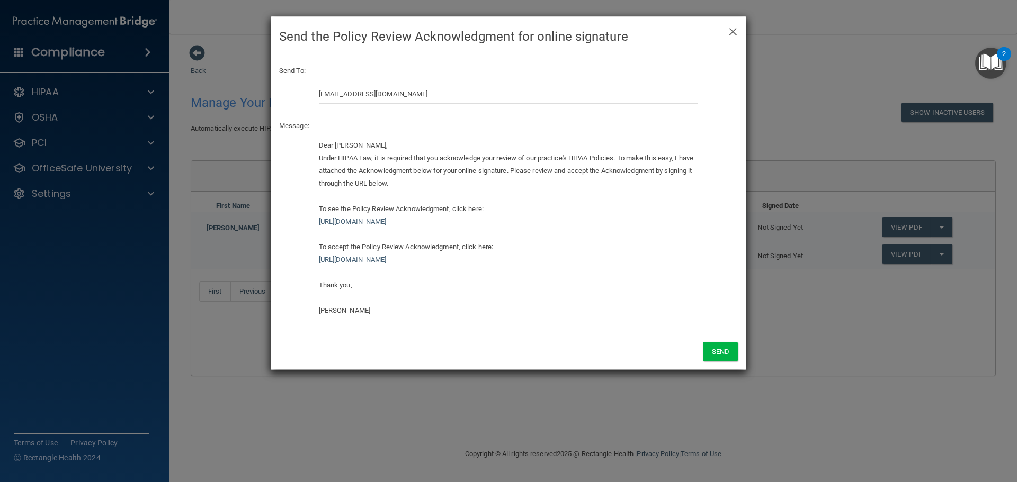
drag, startPoint x: 677, startPoint y: 220, endPoint x: 301, endPoint y: 201, distance: 376.0
click at [301, 201] on div "Dear Cathy Sweet, Under HIPAA Law, it is required that you acknowledge your rev…" at bounding box center [508, 232] width 475 height 186
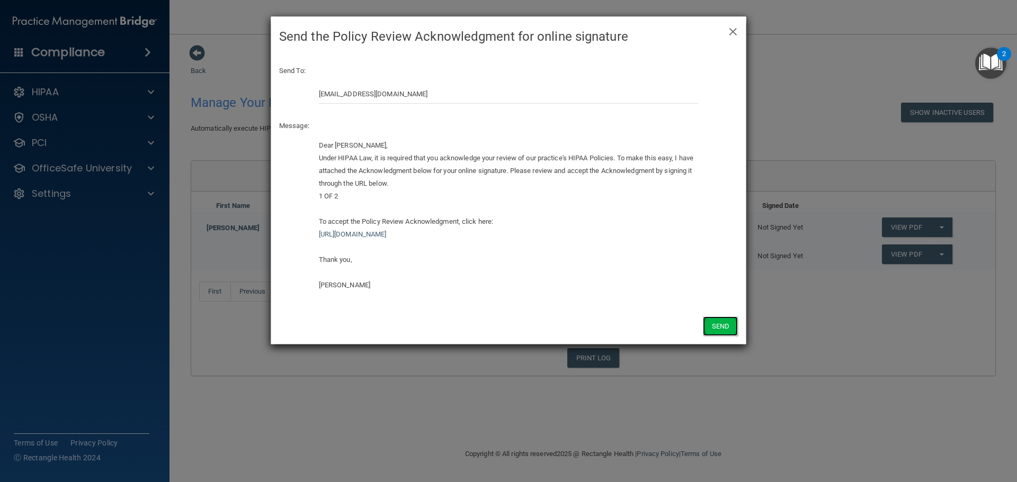
click at [721, 325] on button "Send" at bounding box center [720, 327] width 35 height 20
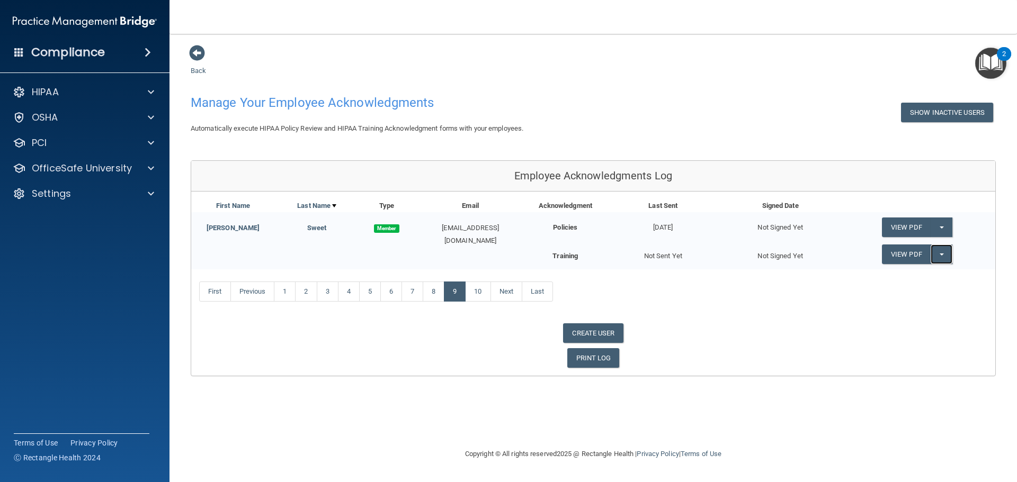
click at [944, 257] on button "Split button!" at bounding box center [942, 255] width 22 height 20
click at [925, 279] on link "Send Acknowledgment PDF" at bounding box center [935, 276] width 106 height 16
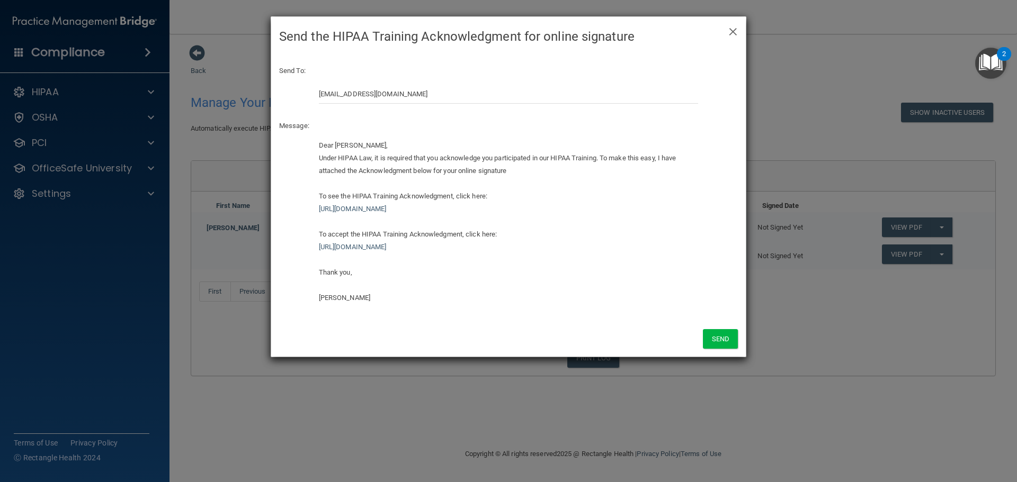
drag, startPoint x: 676, startPoint y: 212, endPoint x: 302, endPoint y: 199, distance: 373.6
click at [302, 199] on div "Dear Cathy Sweet, Under HIPAA Law, it is required that you acknowledge you part…" at bounding box center [508, 225] width 475 height 173
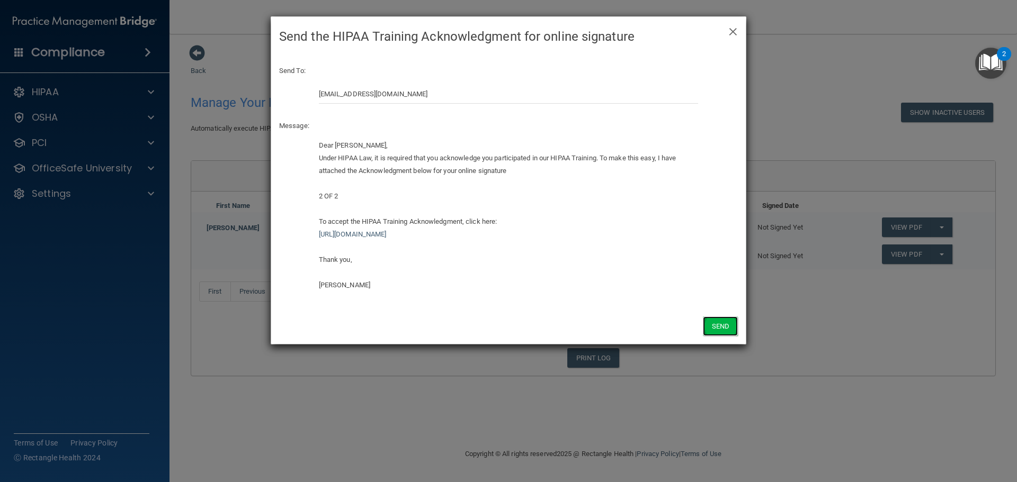
click at [714, 323] on button "Send" at bounding box center [720, 327] width 35 height 20
